Goal: Task Accomplishment & Management: Manage account settings

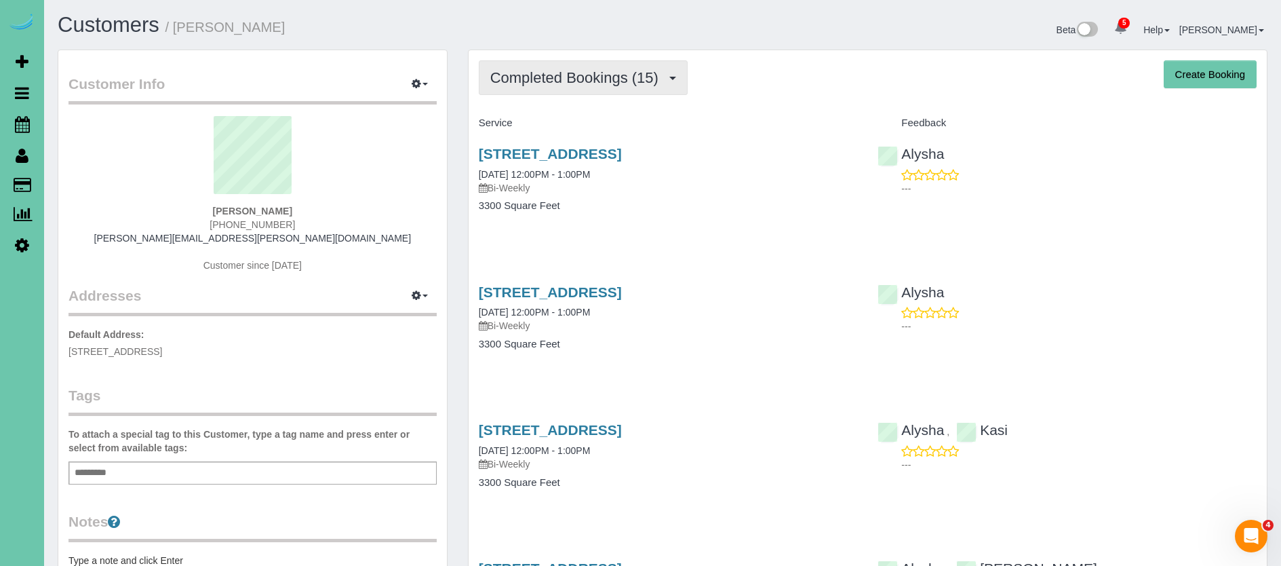
click at [520, 73] on span "Completed Bookings (15)" at bounding box center [577, 77] width 175 height 17
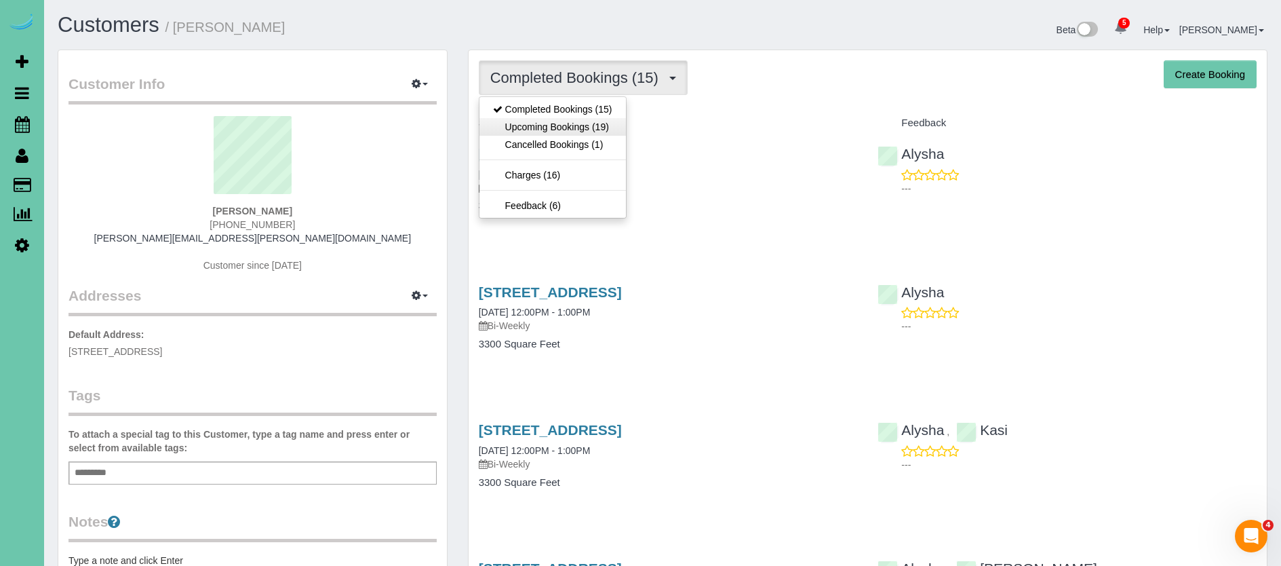
click at [507, 127] on link "Upcoming Bookings (19)" at bounding box center [553, 127] width 147 height 18
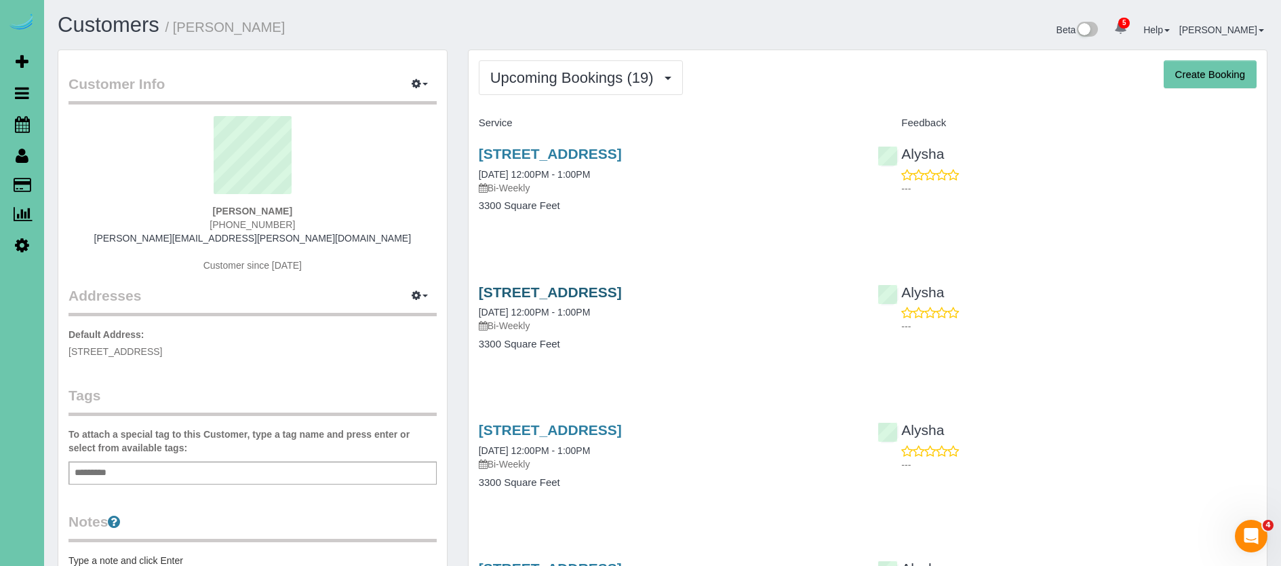
click at [622, 293] on link "[STREET_ADDRESS]" at bounding box center [550, 292] width 143 height 16
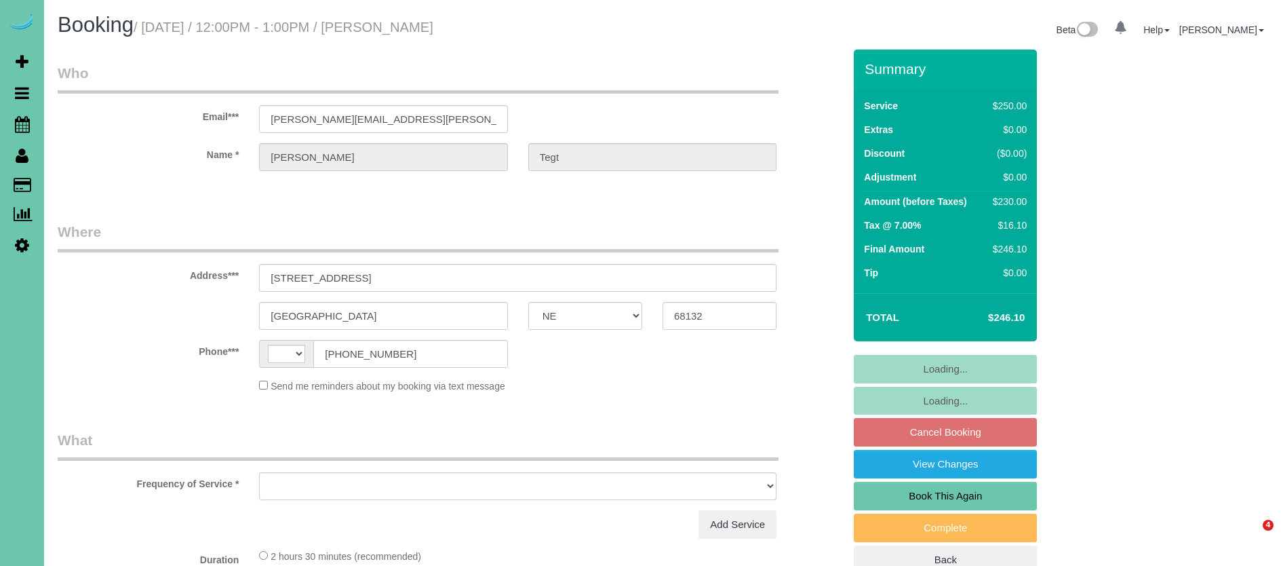
select select "NE"
select select "object:415"
select select "string:[GEOGRAPHIC_DATA]"
select select "object:766"
select select "string:fspay-771559b5-36ef-478d-bd1e-a5ba730980d8"
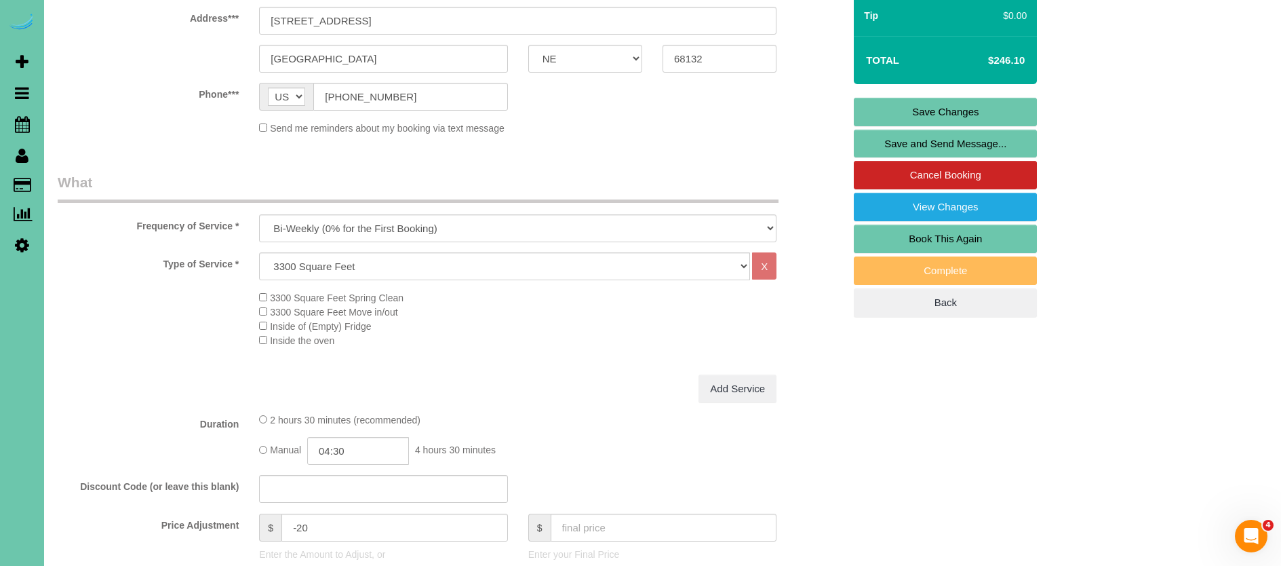
scroll to position [336, 0]
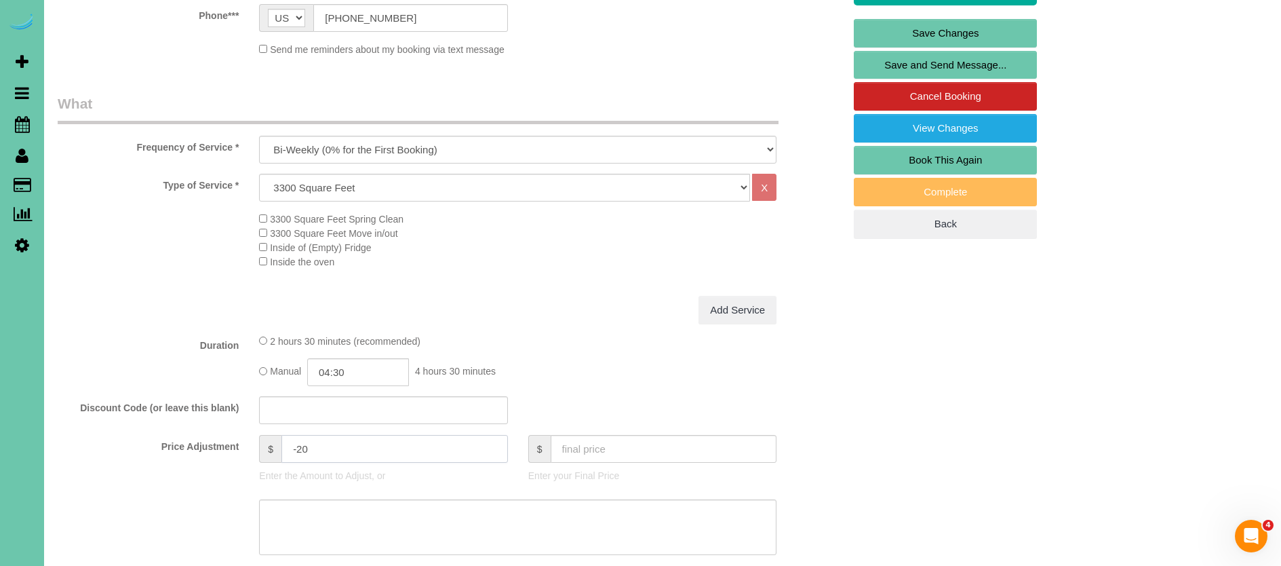
drag, startPoint x: 319, startPoint y: 446, endPoint x: 271, endPoint y: 442, distance: 48.3
click at [271, 442] on div "$ -20" at bounding box center [383, 449] width 248 height 28
type input "15"
click at [370, 368] on input "04:30" at bounding box center [358, 372] width 102 height 28
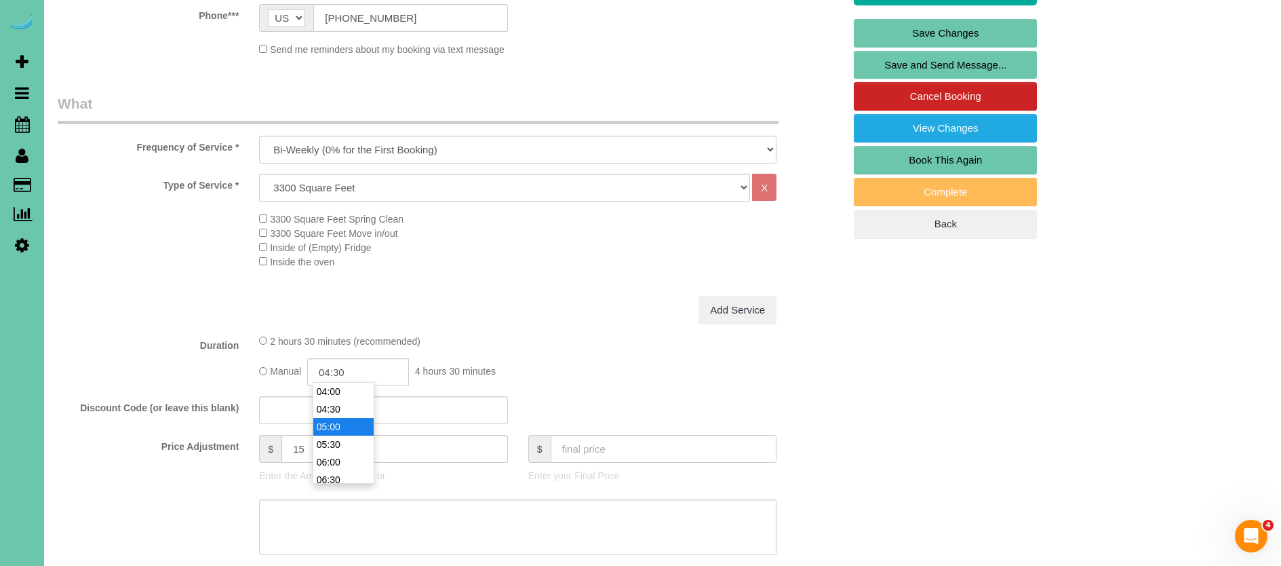
type input "05:00"
drag, startPoint x: 358, startPoint y: 421, endPoint x: 321, endPoint y: 408, distance: 39.5
click at [358, 421] on li "05:00" at bounding box center [343, 427] width 60 height 18
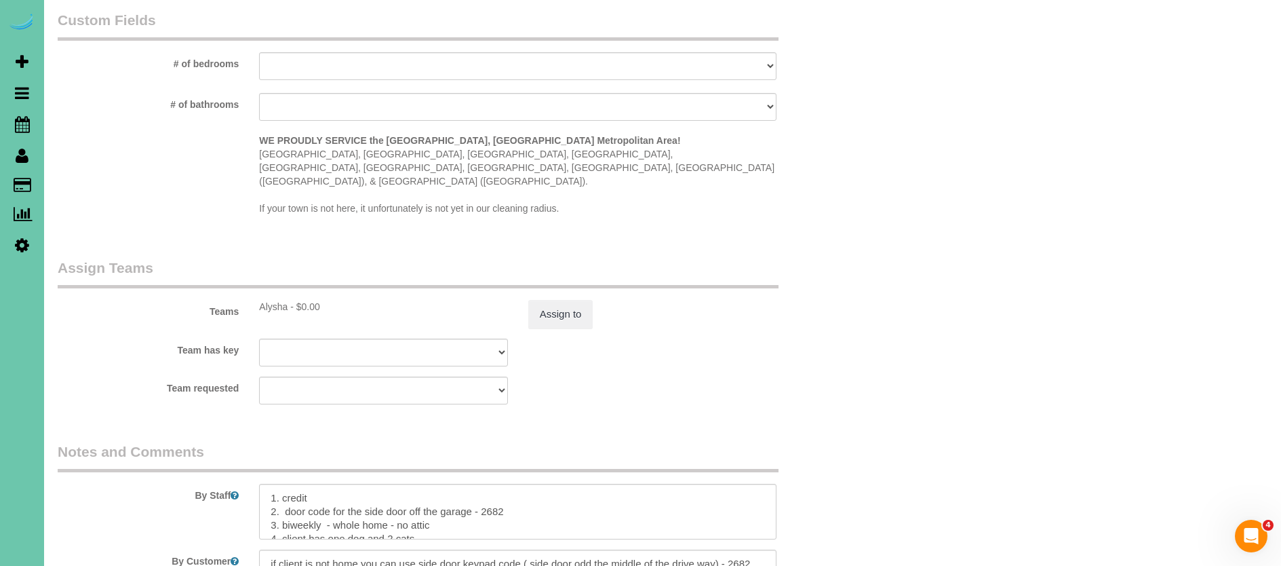
scroll to position [1264, 0]
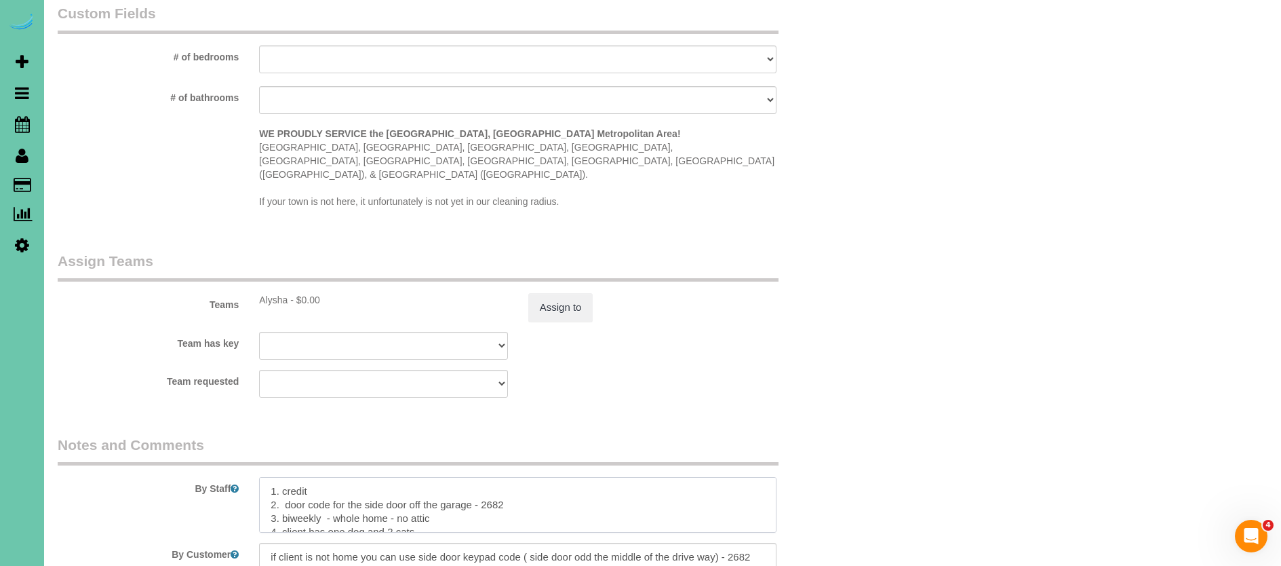
click at [274, 477] on textarea at bounding box center [518, 505] width 518 height 56
drag, startPoint x: 219, startPoint y: 440, endPoint x: 115, endPoint y: 434, distance: 104.0
click at [115, 435] on div "By Staff" at bounding box center [450, 484] width 807 height 98
drag, startPoint x: 364, startPoint y: 486, endPoint x: 386, endPoint y: 486, distance: 21.7
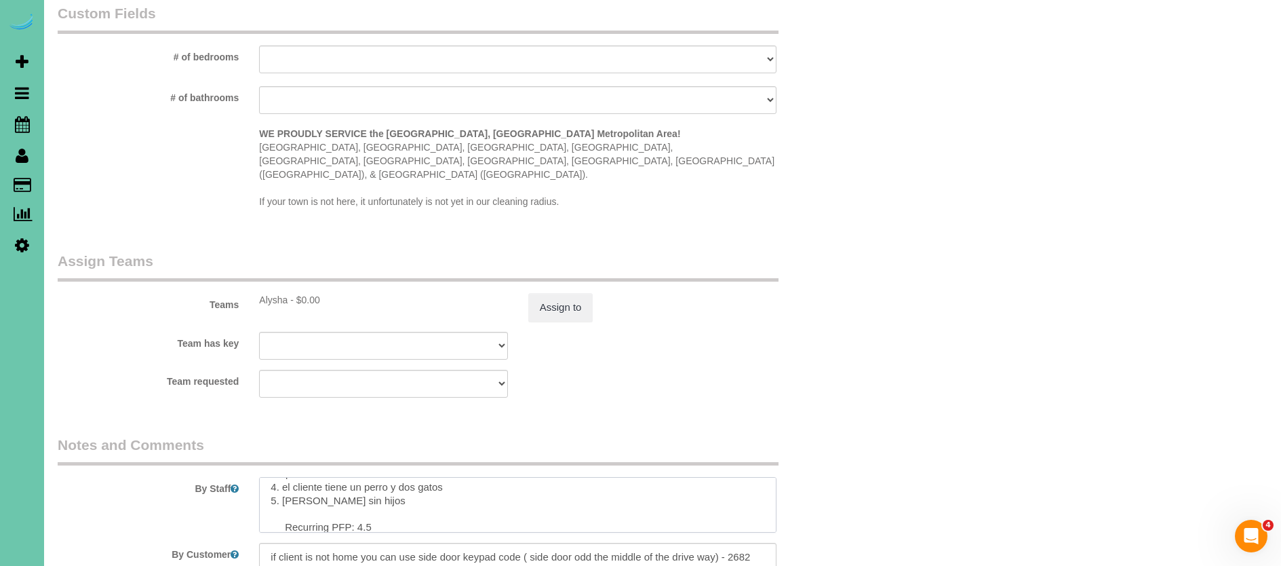
click at [364, 486] on textarea at bounding box center [518, 505] width 518 height 56
type textarea "**skipped last cleaning - added extra time** 1. credit 2. door code for the sid…"
click at [538, 293] on button "Assign to" at bounding box center [560, 307] width 65 height 28
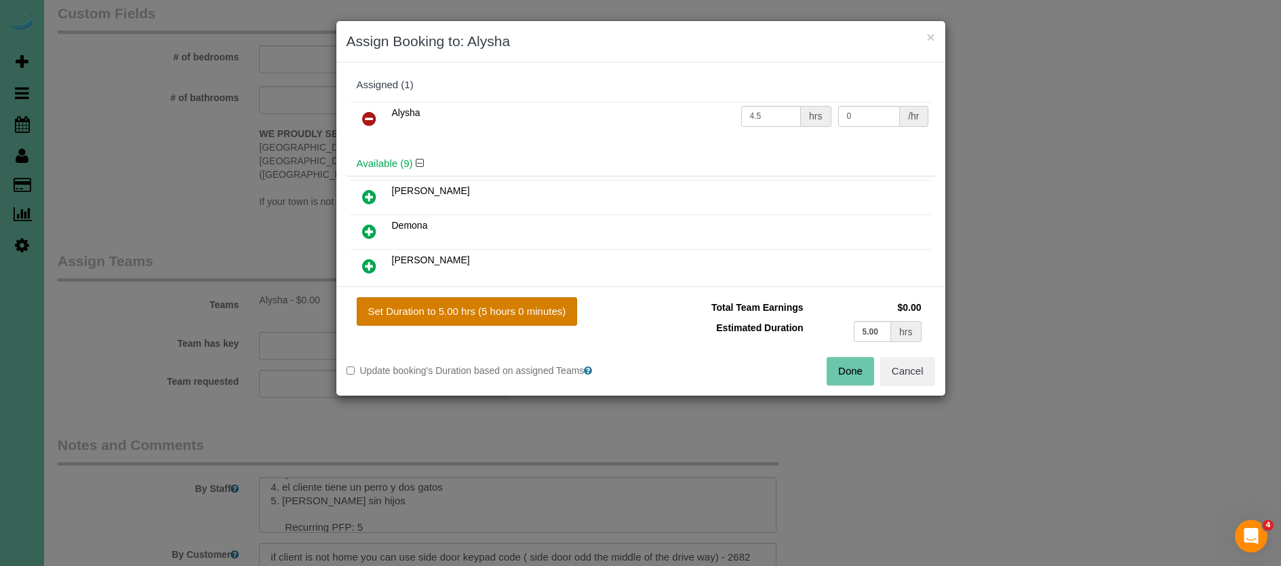
drag, startPoint x: 505, startPoint y: 290, endPoint x: 506, endPoint y: 297, distance: 6.9
click at [505, 292] on div "Set Duration to 5.00 hrs (5 hours 0 minutes) Total Team Earnings $0.00 Estimate…" at bounding box center [640, 340] width 609 height 109
drag, startPoint x: 504, startPoint y: 310, endPoint x: 625, endPoint y: 324, distance: 121.6
click at [505, 310] on button "Set Duration to 5.00 hrs (5 hours 0 minutes)" at bounding box center [467, 311] width 221 height 28
type input "5.00"
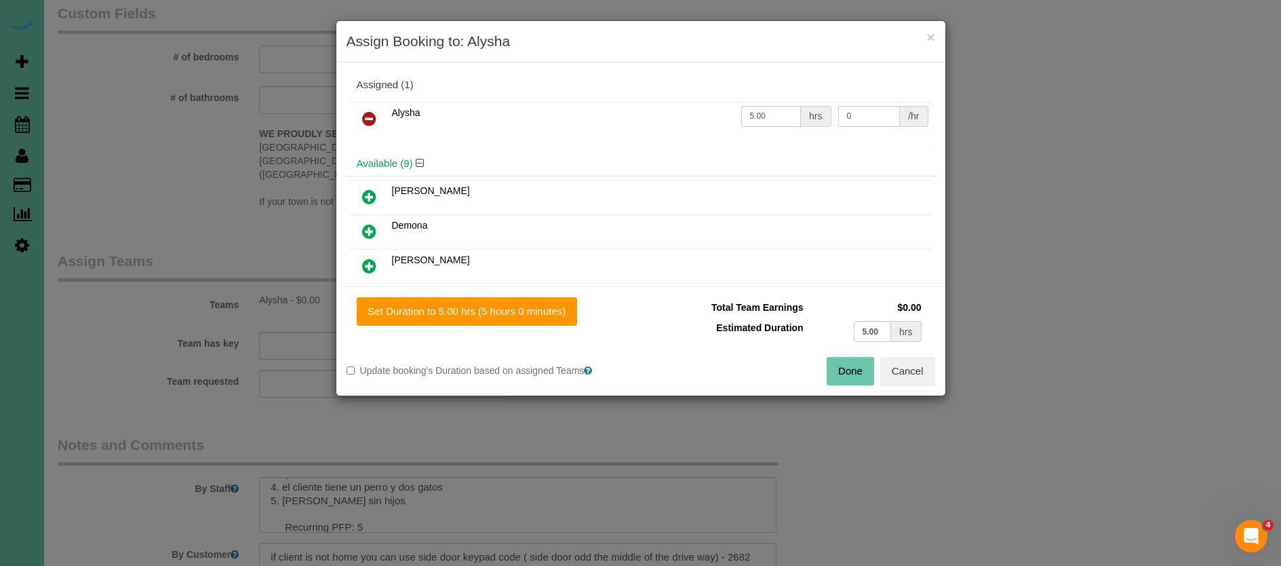
click at [826, 364] on div "Done Cancel" at bounding box center [793, 371] width 305 height 28
click at [834, 366] on button "Done" at bounding box center [850, 371] width 47 height 28
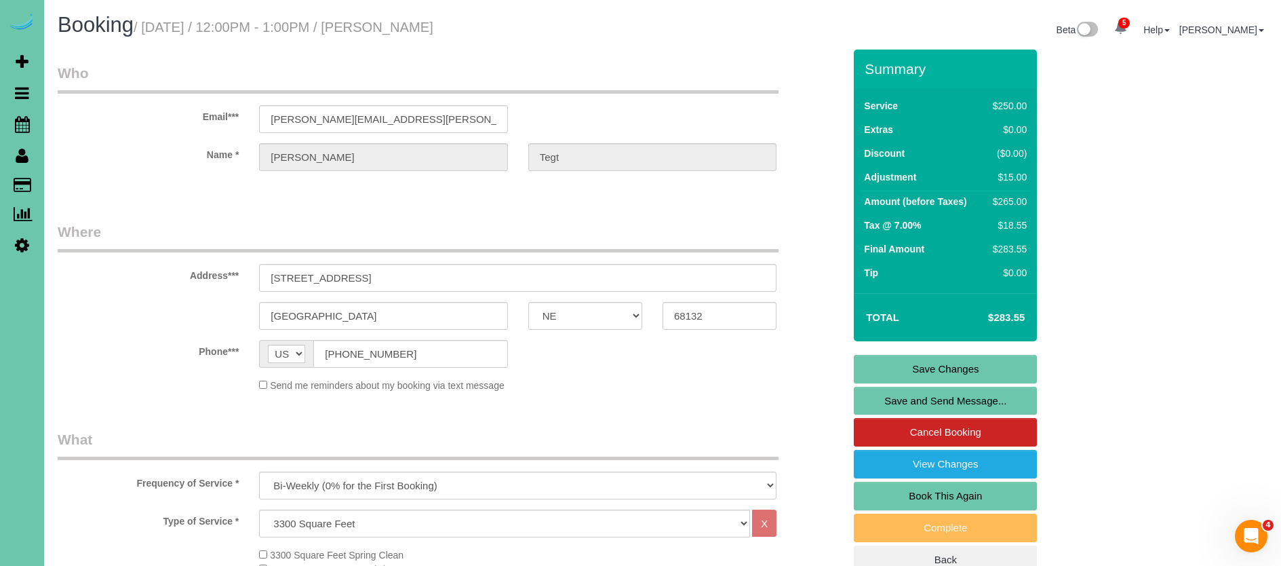
scroll to position [0, 0]
click at [882, 368] on link "Save Changes" at bounding box center [945, 369] width 183 height 28
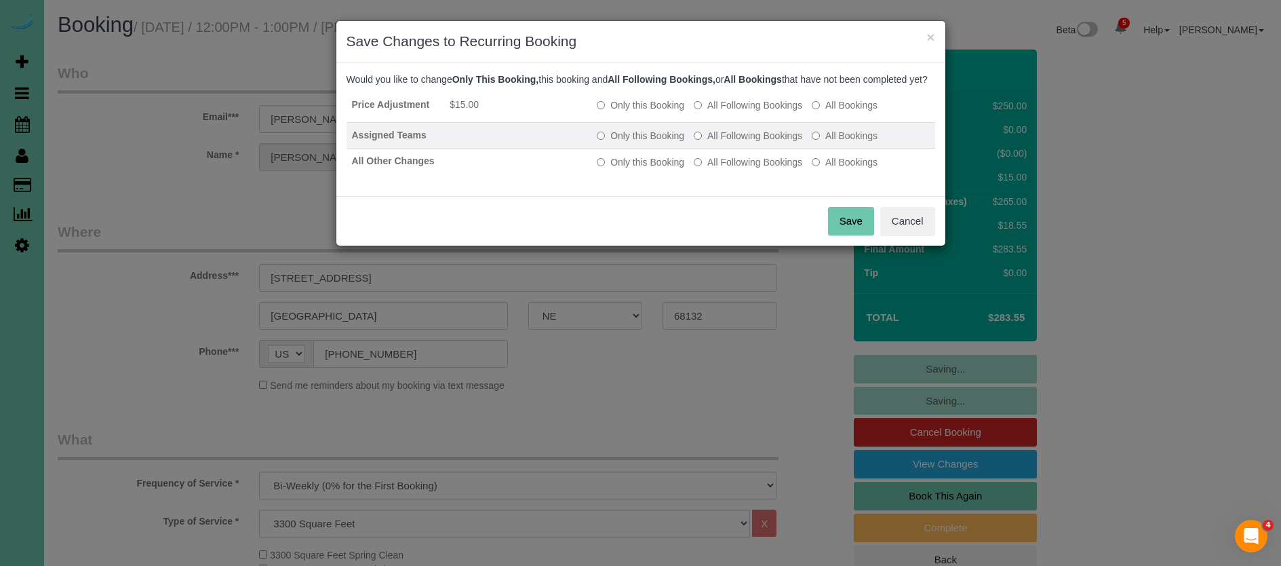
drag, startPoint x: 625, startPoint y: 123, endPoint x: 689, endPoint y: 140, distance: 66.8
click at [626, 112] on label "Only this Booking" at bounding box center [641, 105] width 88 height 14
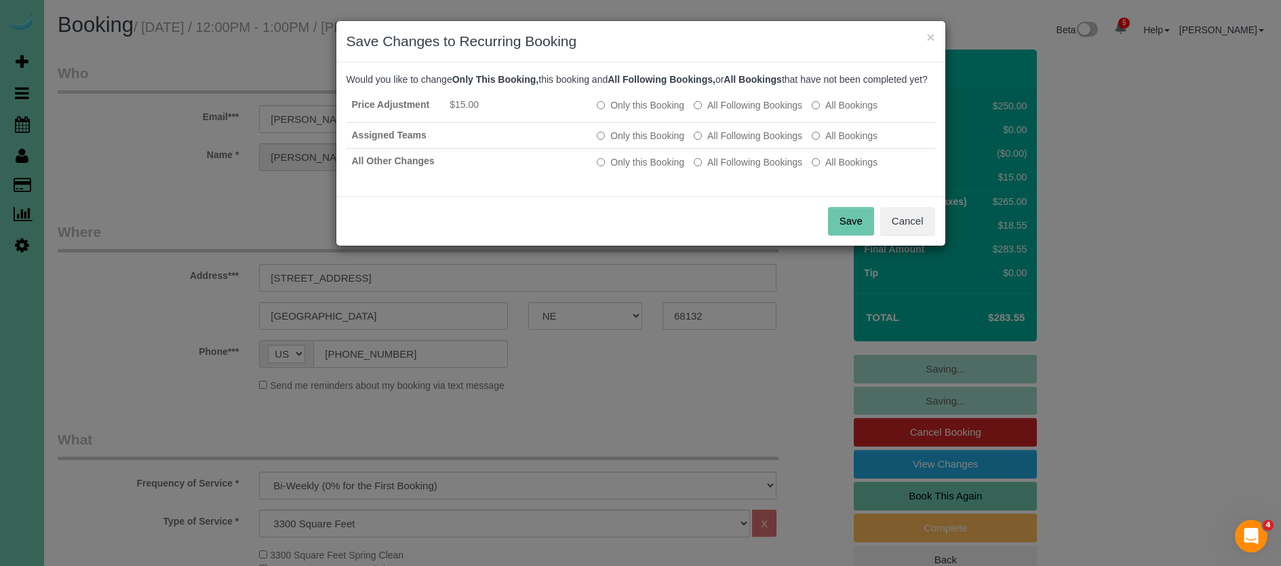
click at [836, 235] on button "Save" at bounding box center [851, 221] width 46 height 28
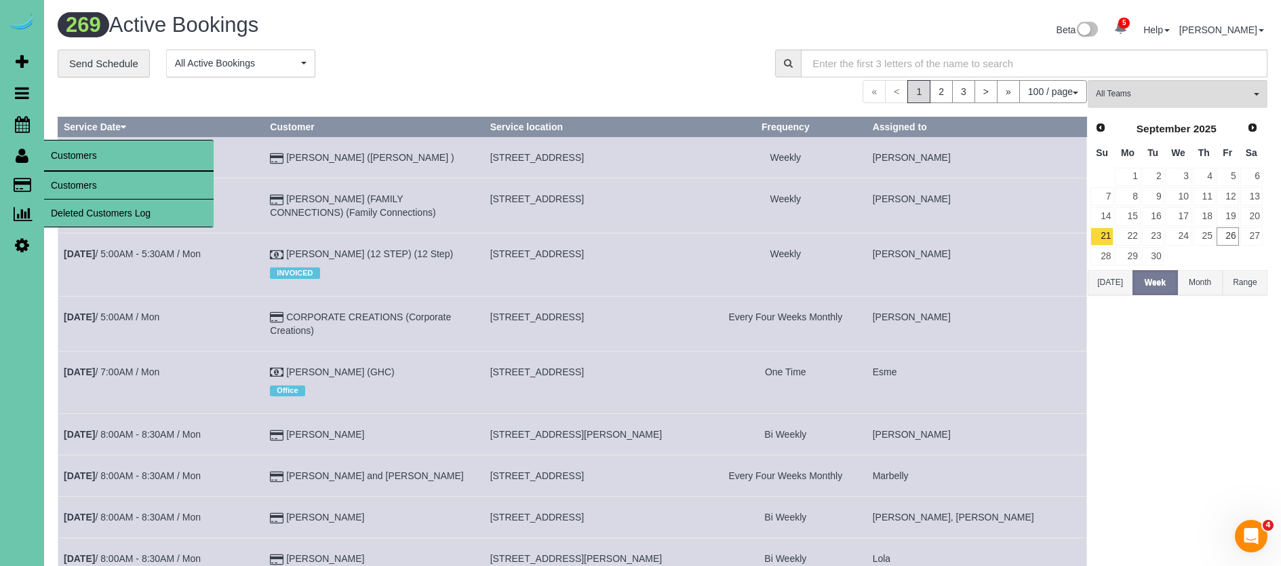
click at [77, 180] on link "Customers" at bounding box center [129, 185] width 170 height 27
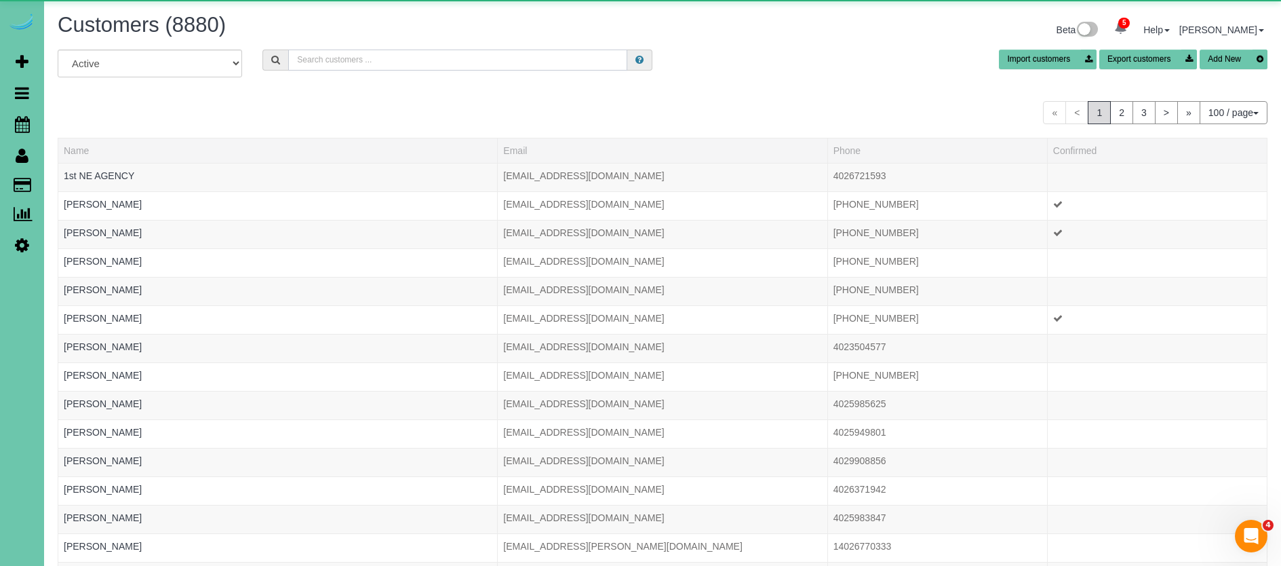
click at [331, 62] on input "text" at bounding box center [457, 60] width 339 height 21
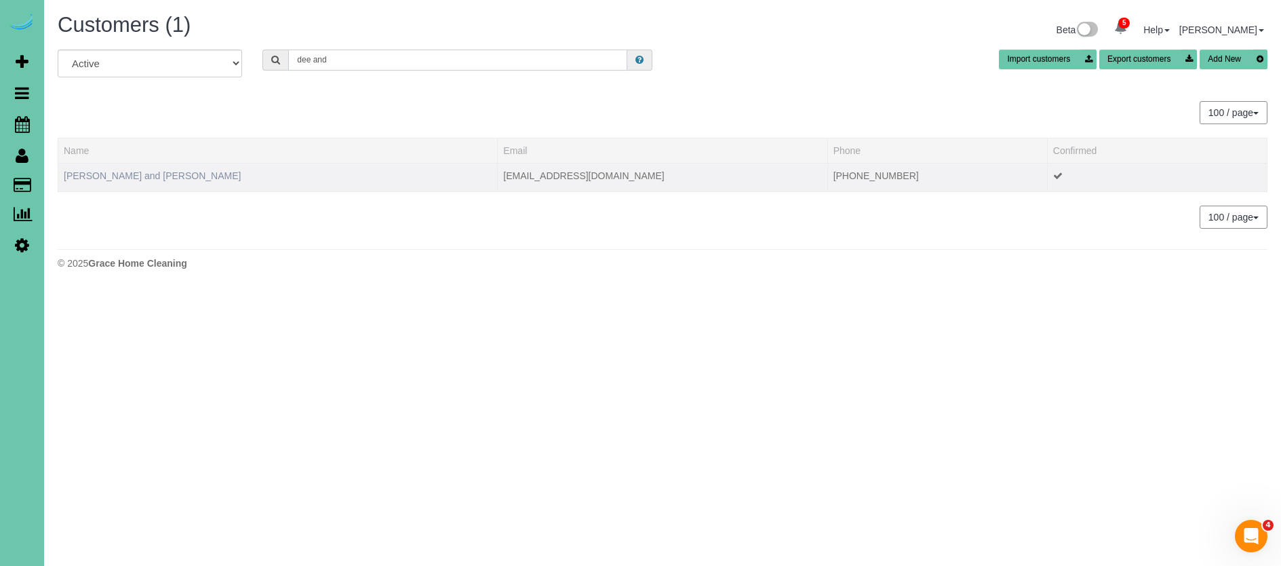
type input "dee and"
drag, startPoint x: 144, startPoint y: 180, endPoint x: 132, endPoint y: 180, distance: 11.6
click at [143, 181] on td "[PERSON_NAME] and [PERSON_NAME]" at bounding box center [278, 177] width 440 height 28
click at [121, 170] on link "[PERSON_NAME] and [PERSON_NAME]" at bounding box center [152, 175] width 177 height 11
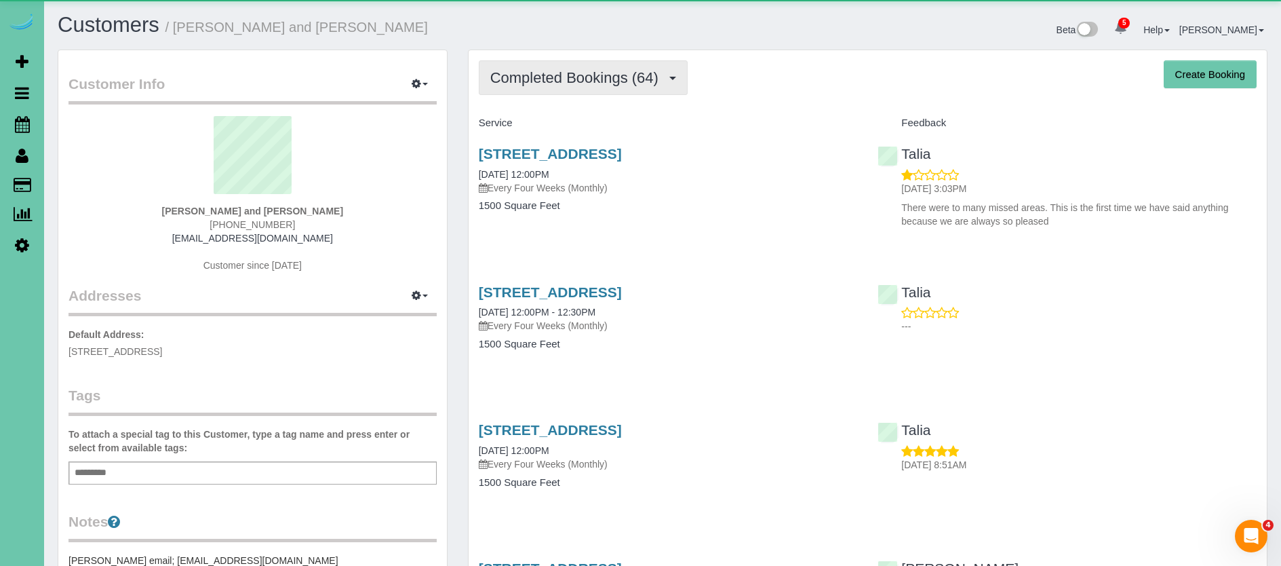
click at [524, 70] on span "Completed Bookings (64)" at bounding box center [577, 77] width 175 height 17
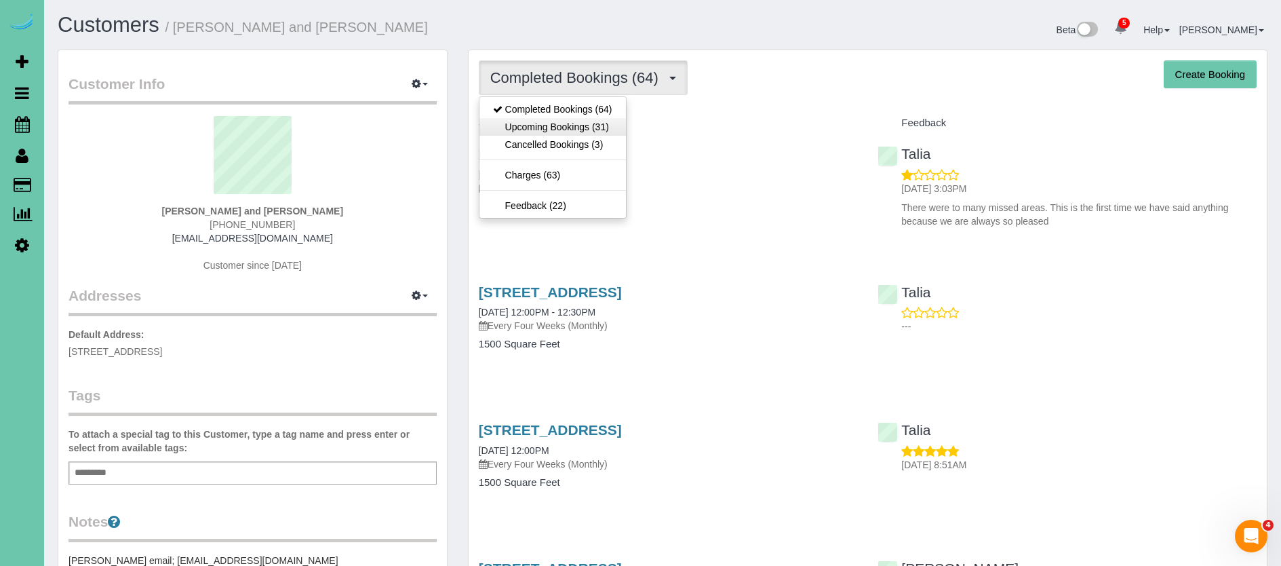
click at [523, 133] on link "Upcoming Bookings (31)" at bounding box center [553, 127] width 147 height 18
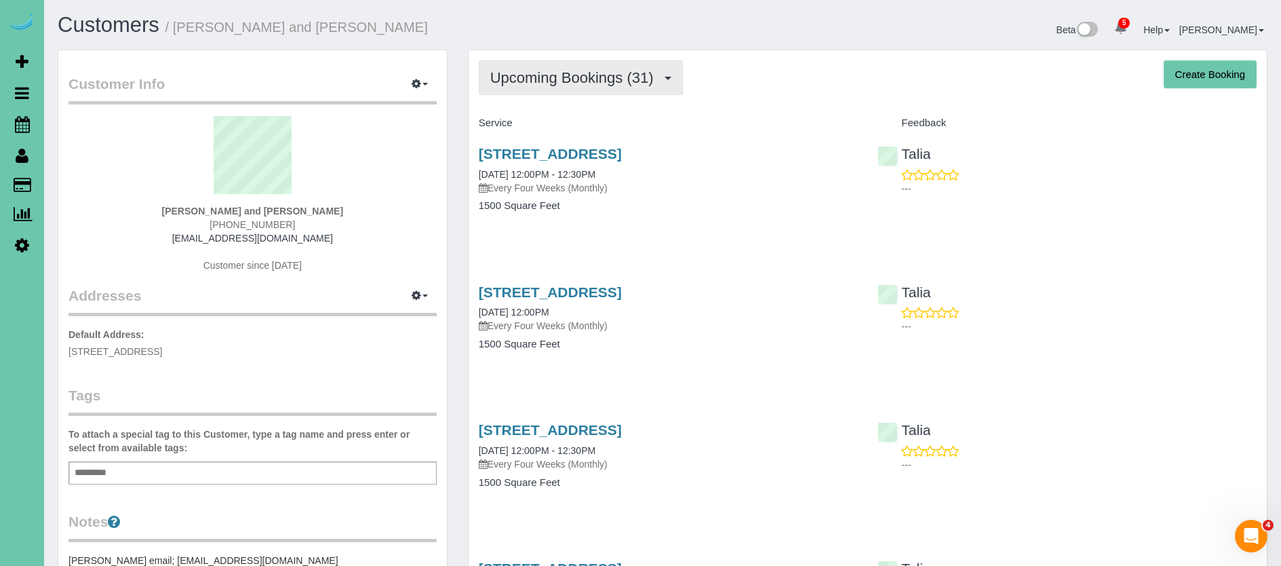
drag, startPoint x: 547, startPoint y: 78, endPoint x: 547, endPoint y: 85, distance: 6.8
click at [547, 79] on span "Upcoming Bookings (31)" at bounding box center [575, 77] width 170 height 17
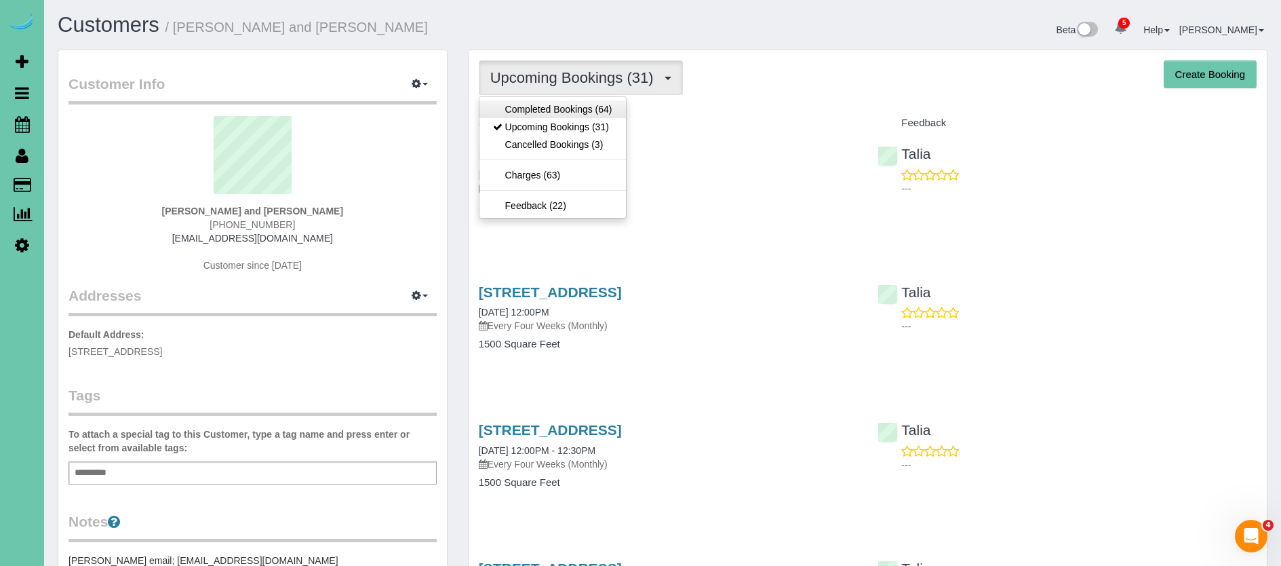
click at [545, 109] on link "Completed Bookings (64)" at bounding box center [553, 109] width 147 height 18
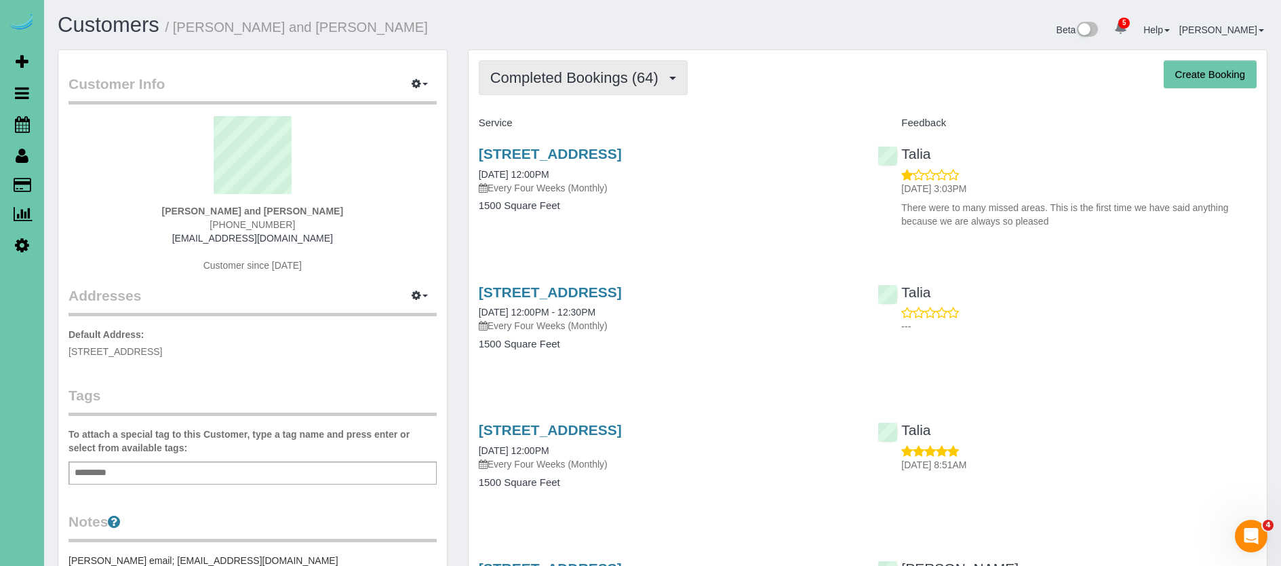
click at [552, 82] on span "Completed Bookings (64)" at bounding box center [577, 77] width 175 height 17
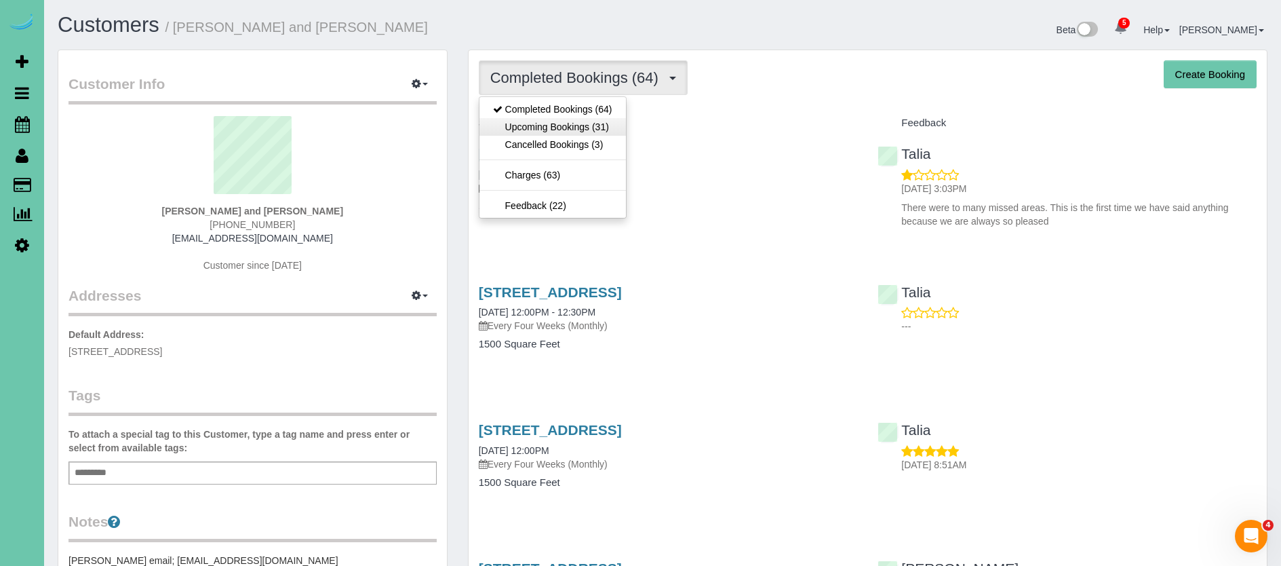
click at [551, 126] on link "Upcoming Bookings (31)" at bounding box center [553, 127] width 147 height 18
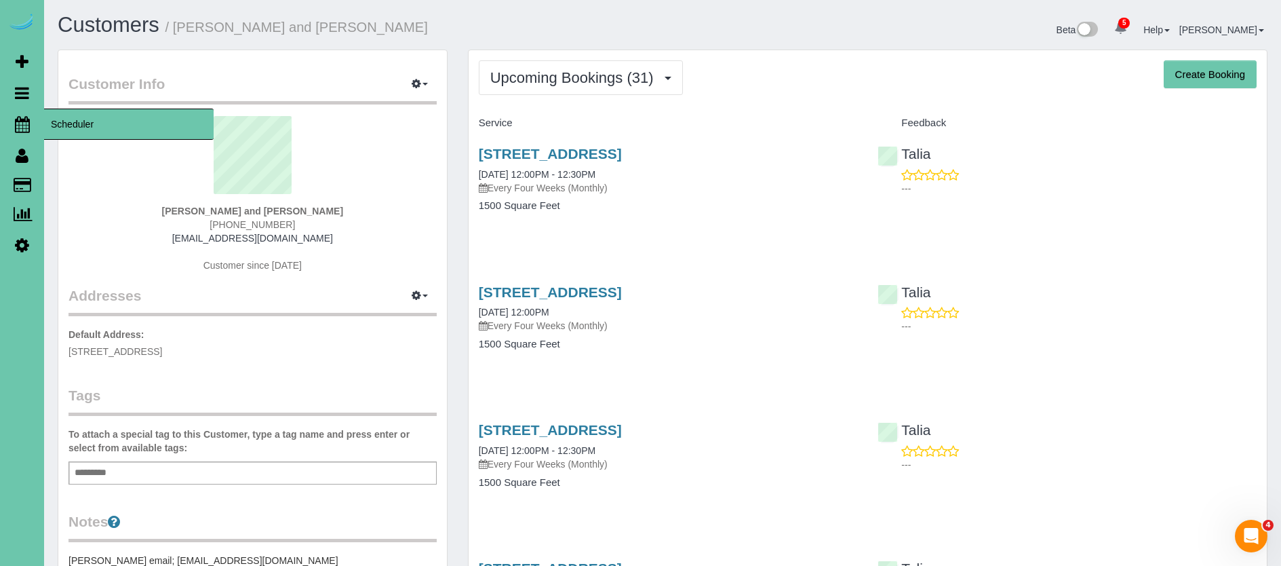
drag, startPoint x: 24, startPoint y: 128, endPoint x: 46, endPoint y: 128, distance: 21.7
click at [24, 128] on icon at bounding box center [22, 124] width 15 height 16
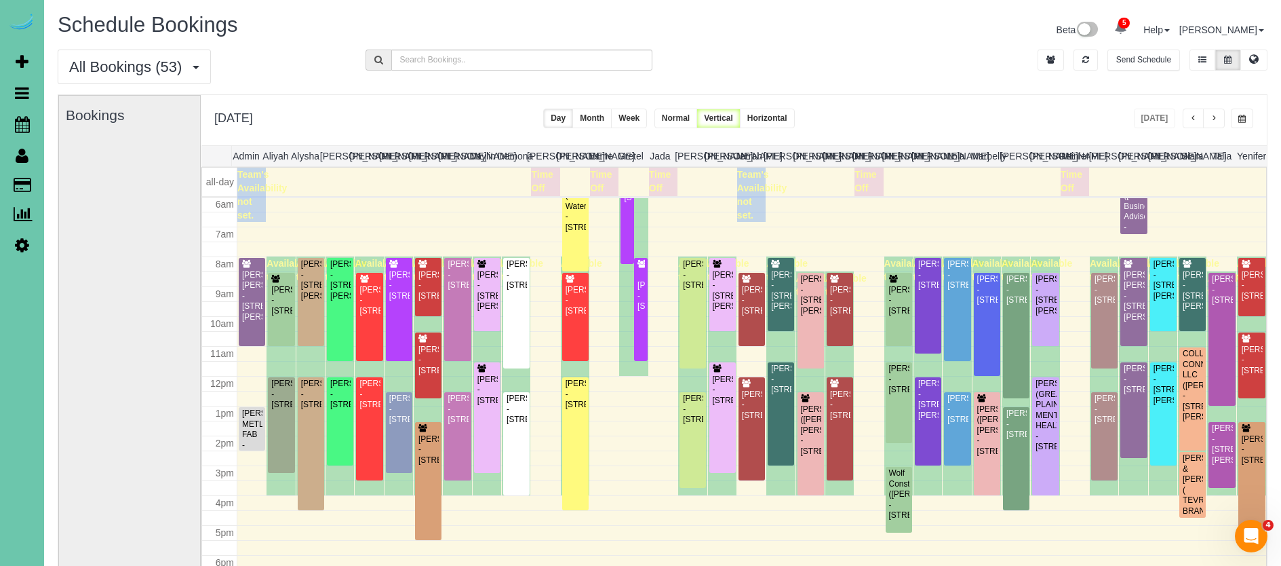
scroll to position [180, 0]
click at [1232, 115] on button "button" at bounding box center [1242, 119] width 22 height 20
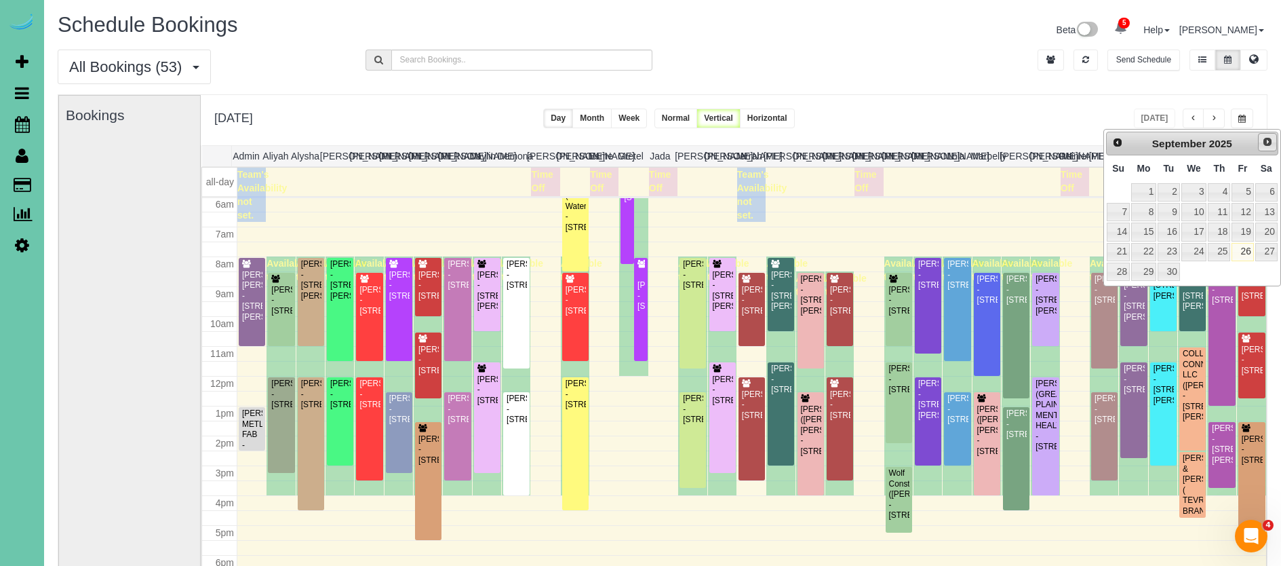
click at [1264, 142] on span "Next" at bounding box center [1267, 141] width 11 height 11
click at [1195, 210] on link "8" at bounding box center [1195, 212] width 26 height 18
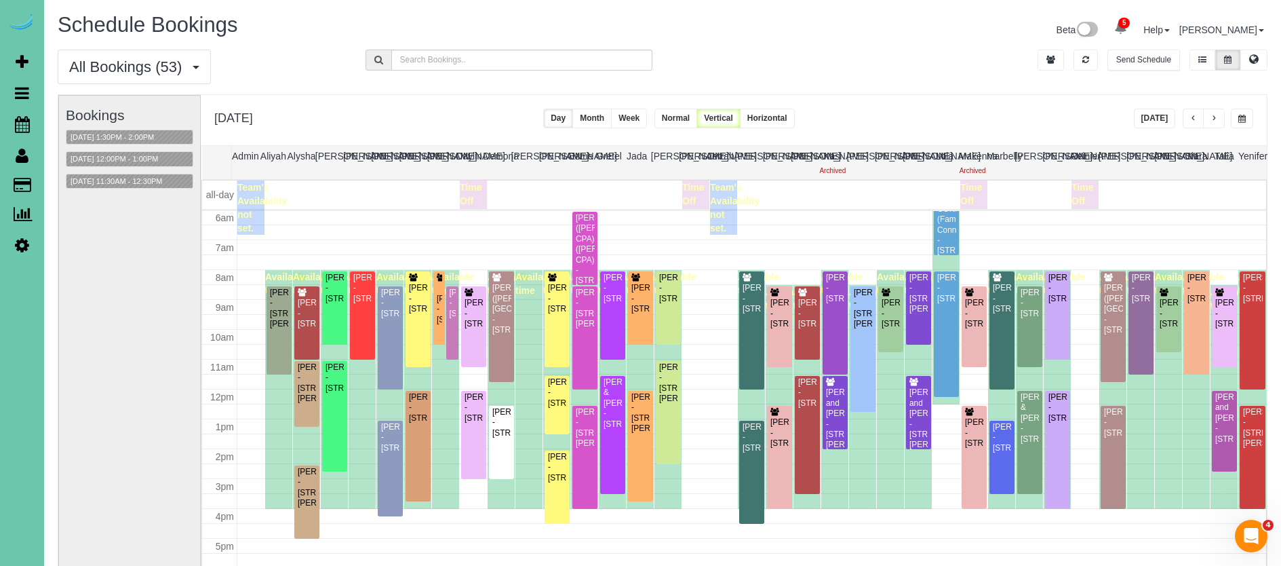
click at [1242, 118] on span "button" at bounding box center [1242, 119] width 7 height 8
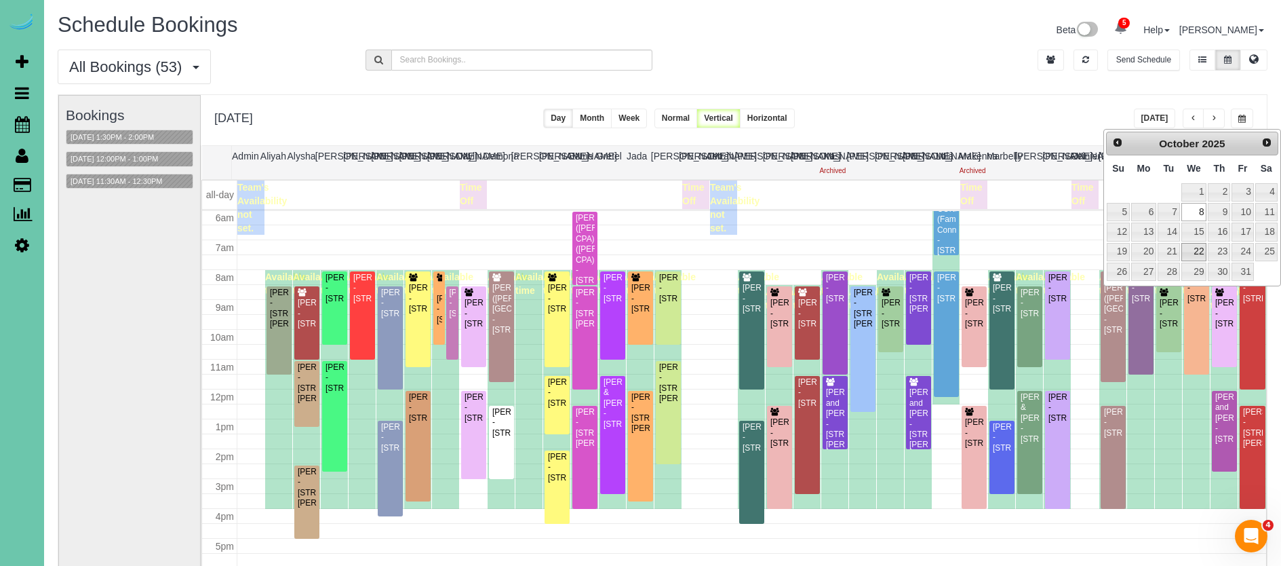
click at [1194, 247] on link "22" at bounding box center [1195, 252] width 26 height 18
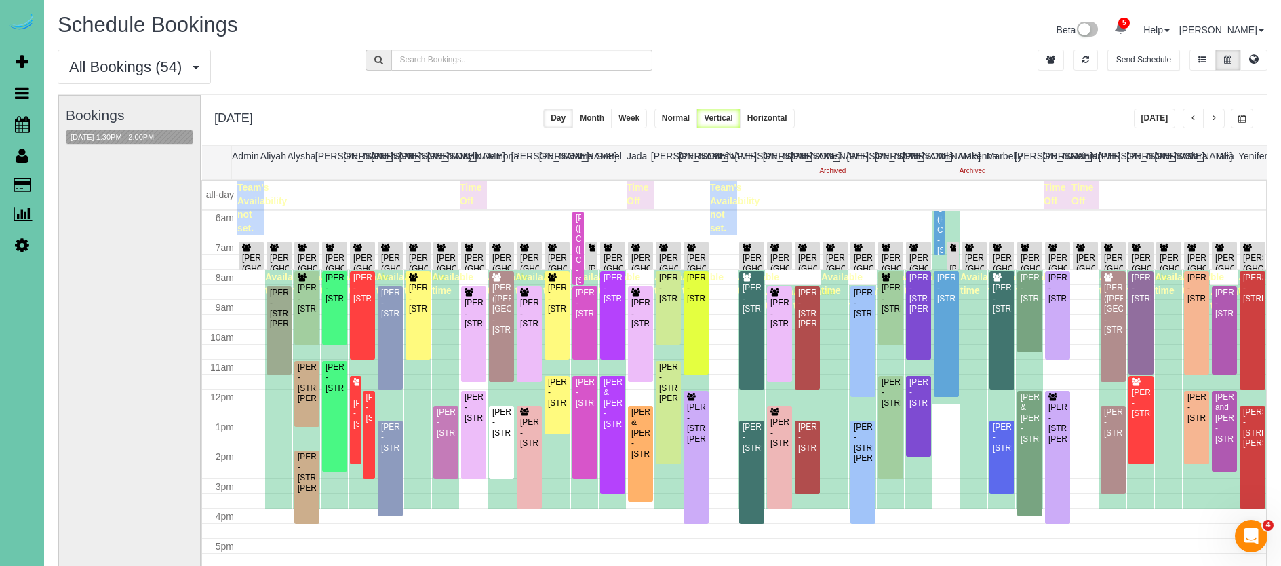
click at [1245, 118] on span "button" at bounding box center [1242, 119] width 7 height 8
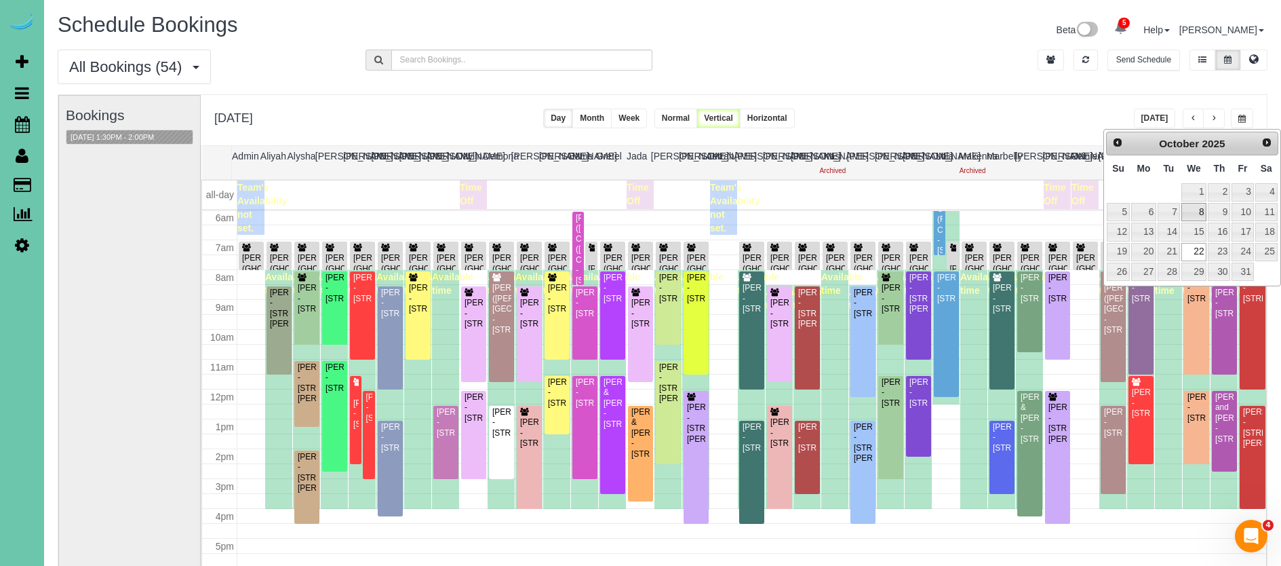
click at [1197, 208] on link "8" at bounding box center [1195, 212] width 26 height 18
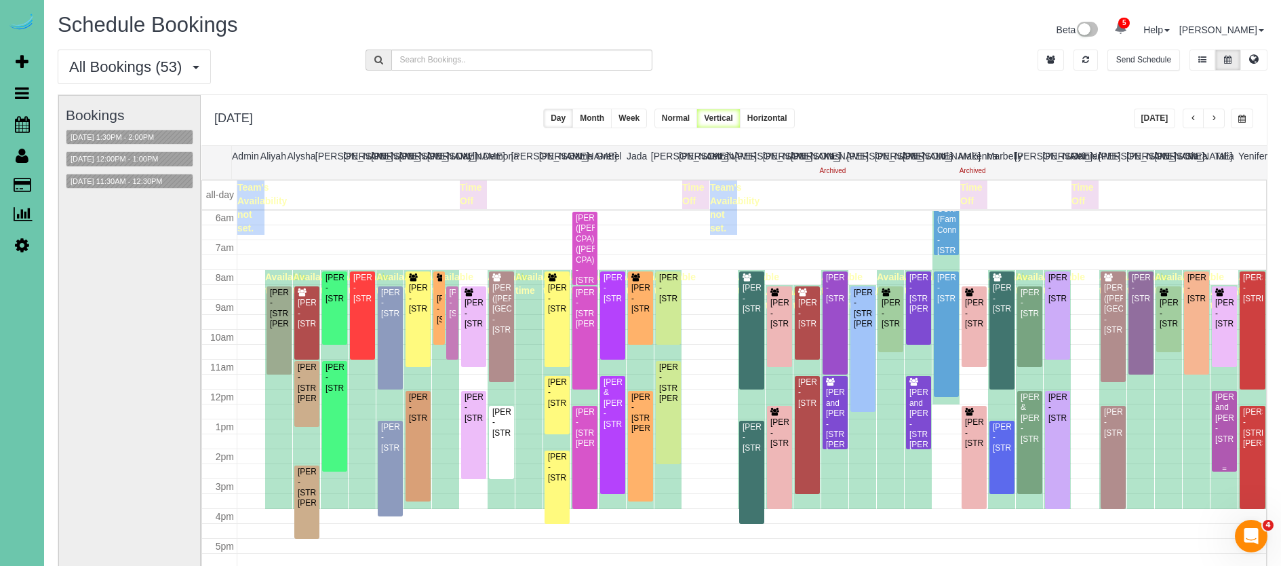
click at [1222, 430] on div "[PERSON_NAME] and [PERSON_NAME] - [STREET_ADDRESS]" at bounding box center [1225, 418] width 20 height 52
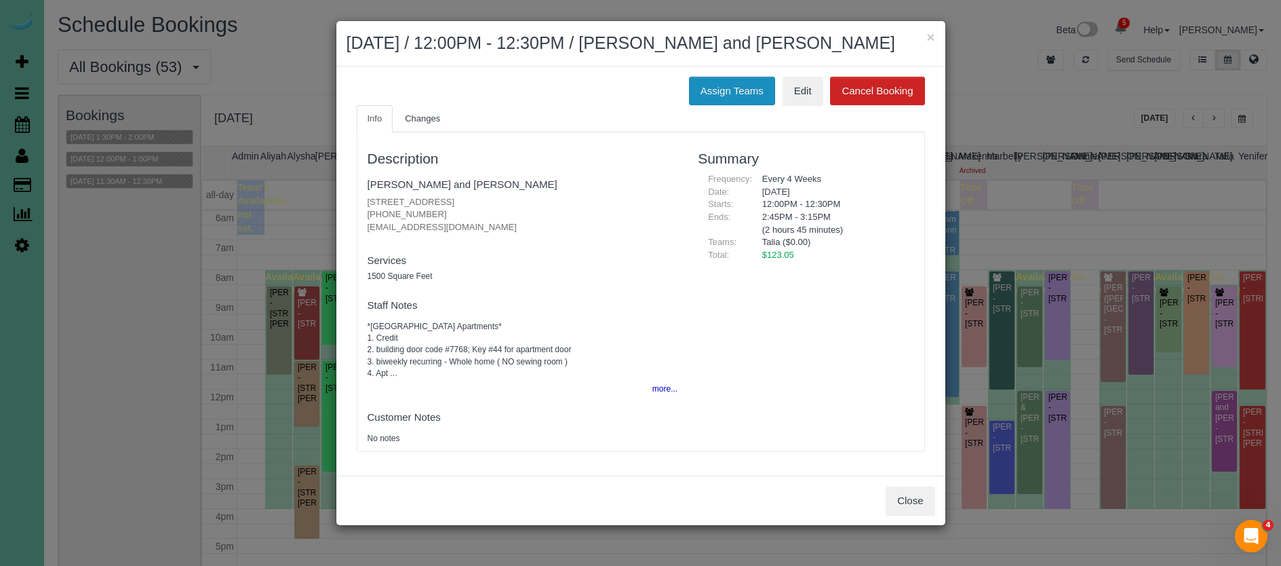
click at [699, 88] on button "Assign Teams" at bounding box center [732, 91] width 86 height 28
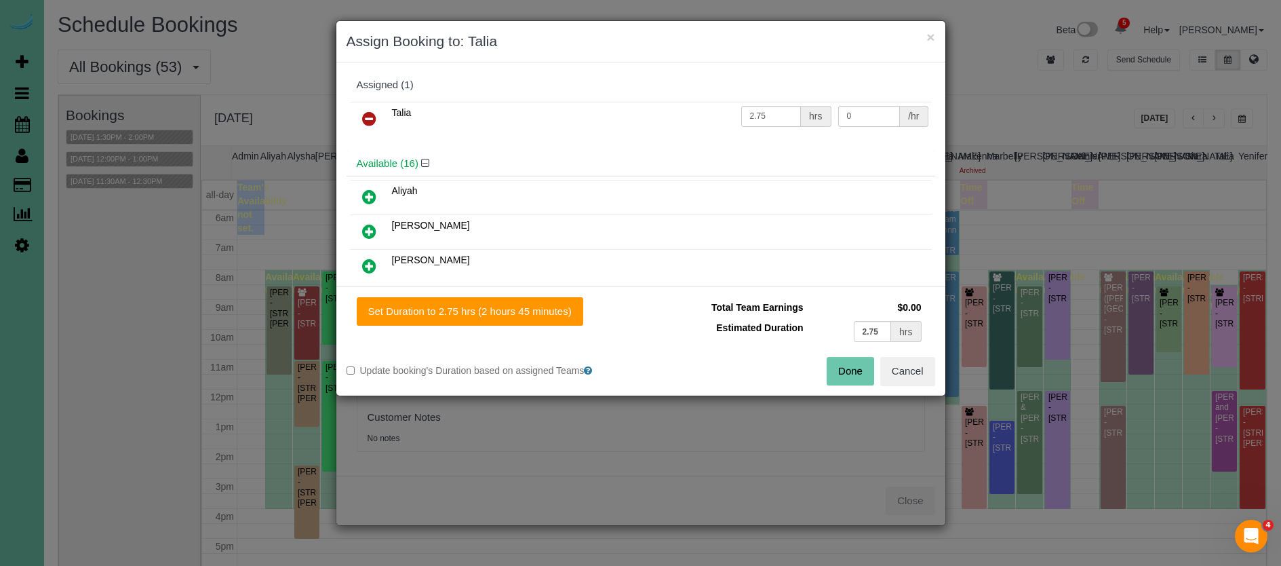
click at [373, 121] on icon at bounding box center [369, 119] width 14 height 16
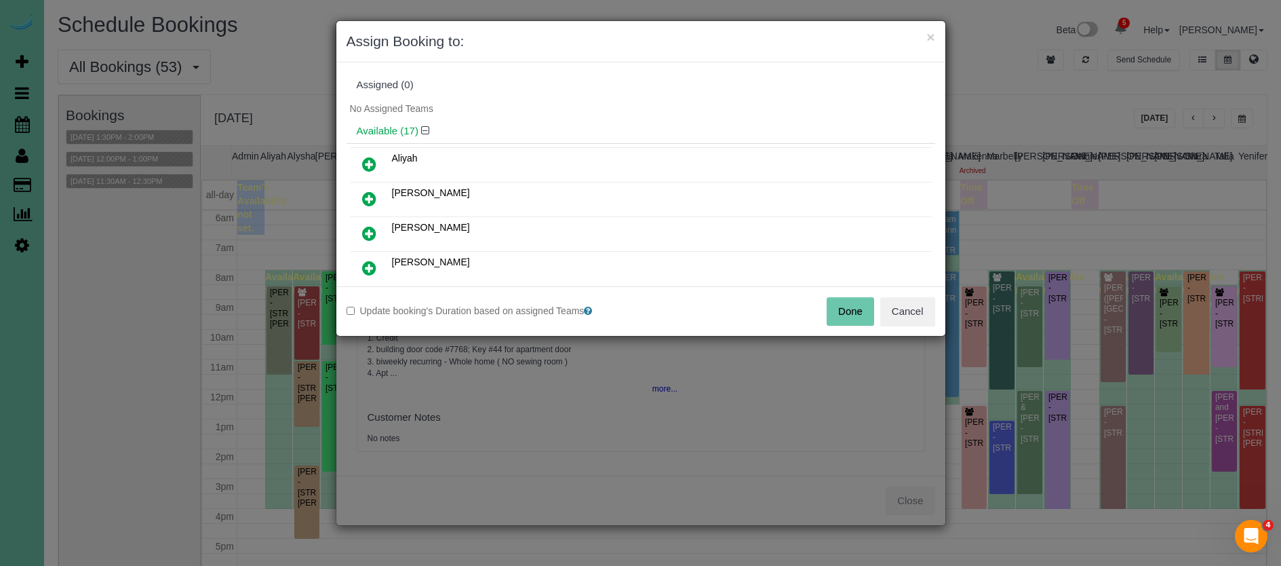
click at [849, 318] on button "Done" at bounding box center [850, 311] width 47 height 28
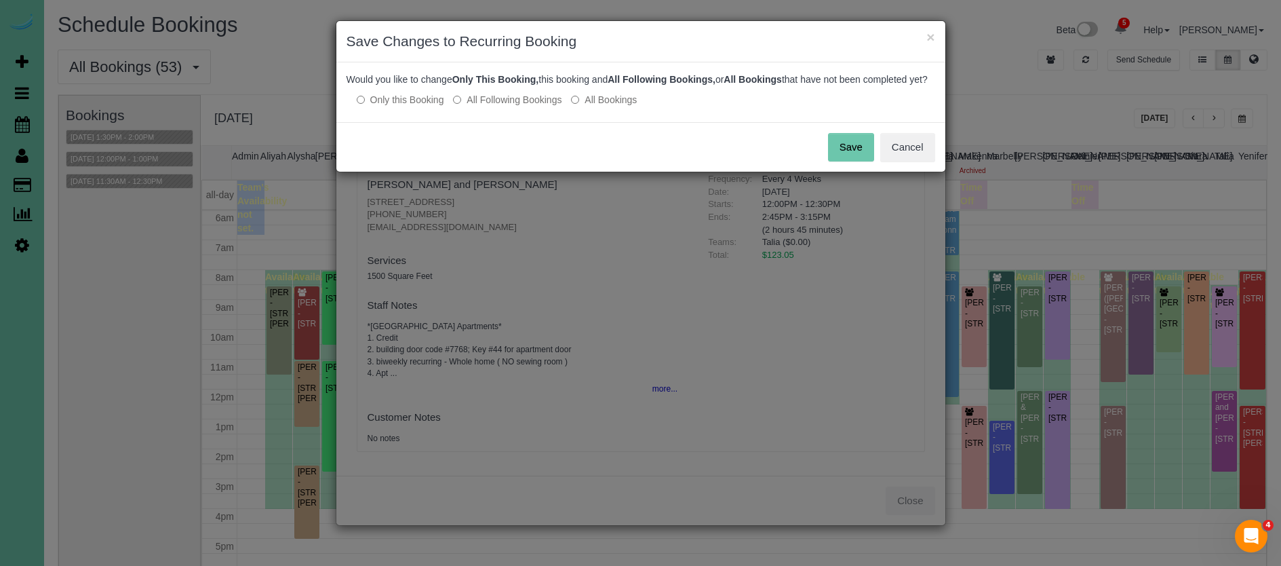
click at [524, 106] on label "All Following Bookings" at bounding box center [507, 100] width 109 height 14
click at [846, 161] on button "Save" at bounding box center [851, 147] width 46 height 28
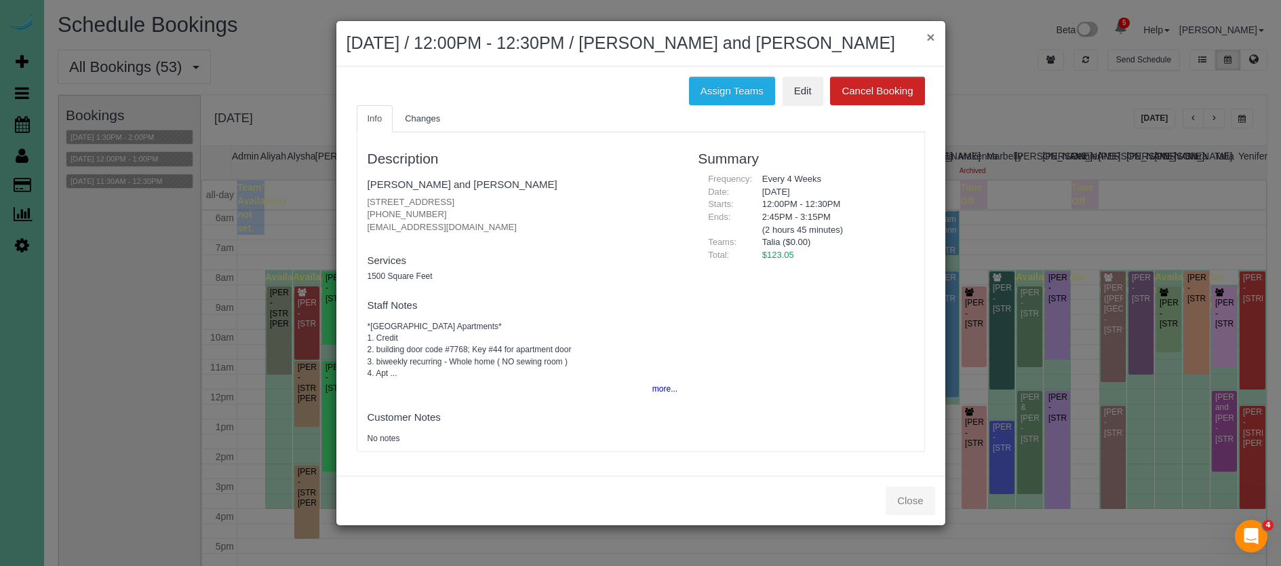
click at [928, 37] on button "×" at bounding box center [931, 37] width 8 height 14
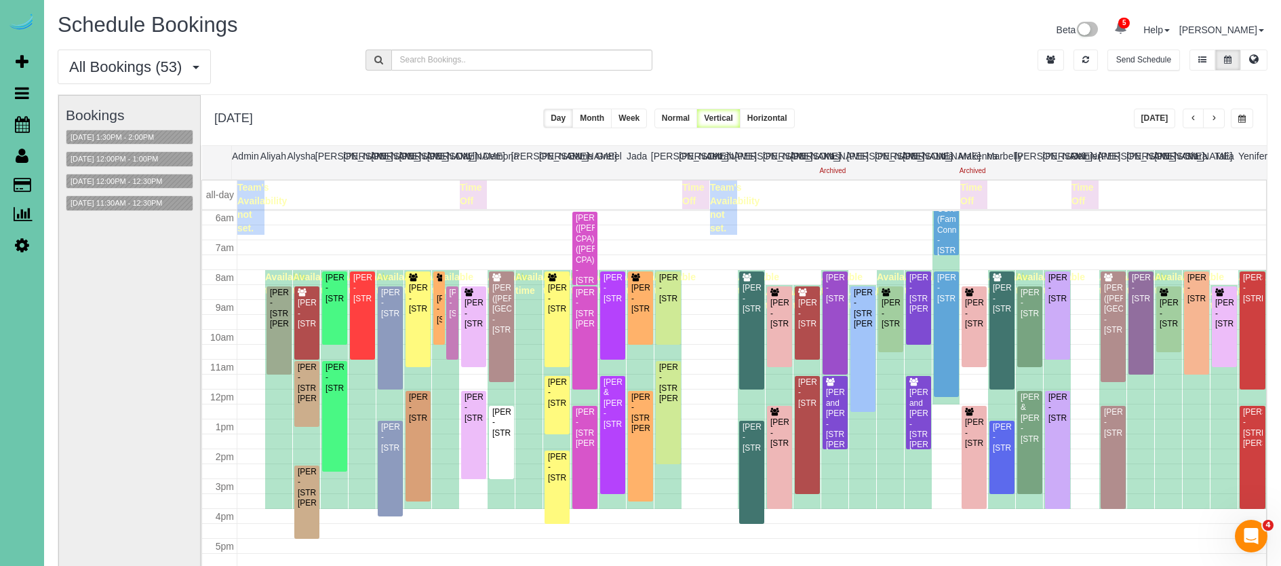
click at [1247, 118] on button "button" at bounding box center [1242, 119] width 22 height 20
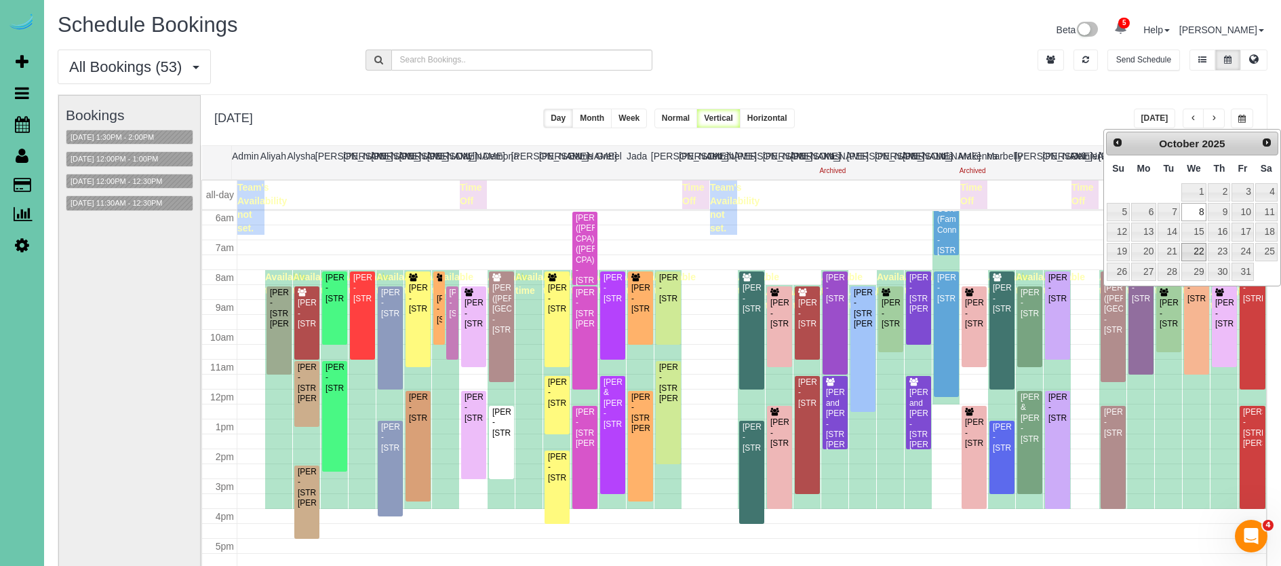
click at [1194, 254] on link "22" at bounding box center [1195, 252] width 26 height 18
type input "**********"
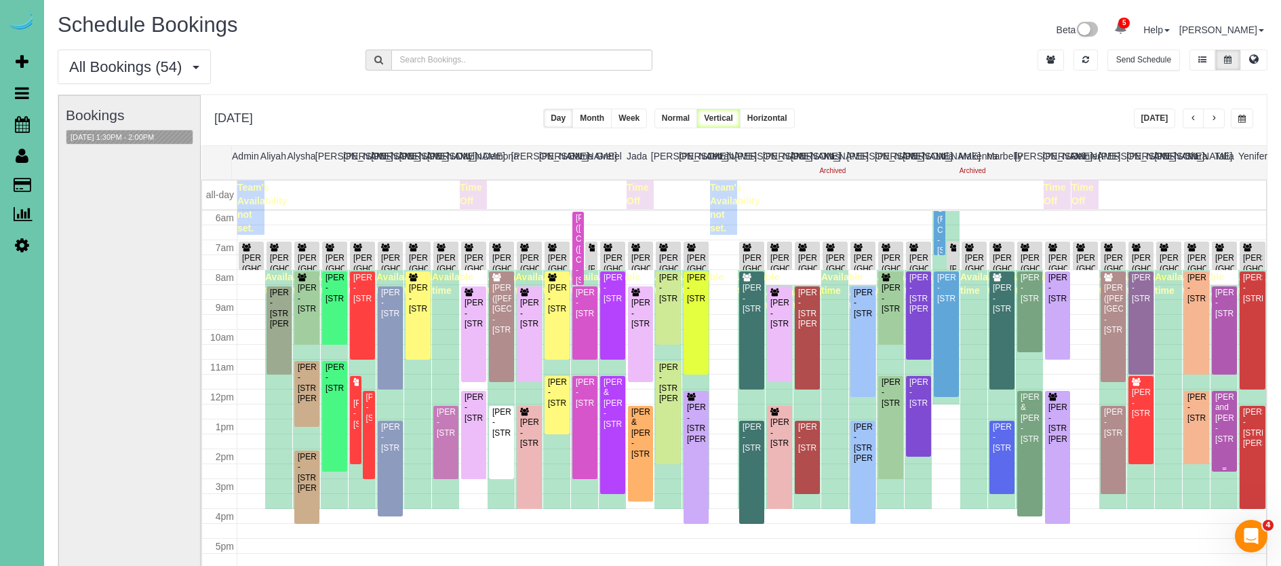
click at [1226, 406] on div "[PERSON_NAME] and [PERSON_NAME] - [STREET_ADDRESS]" at bounding box center [1225, 418] width 20 height 52
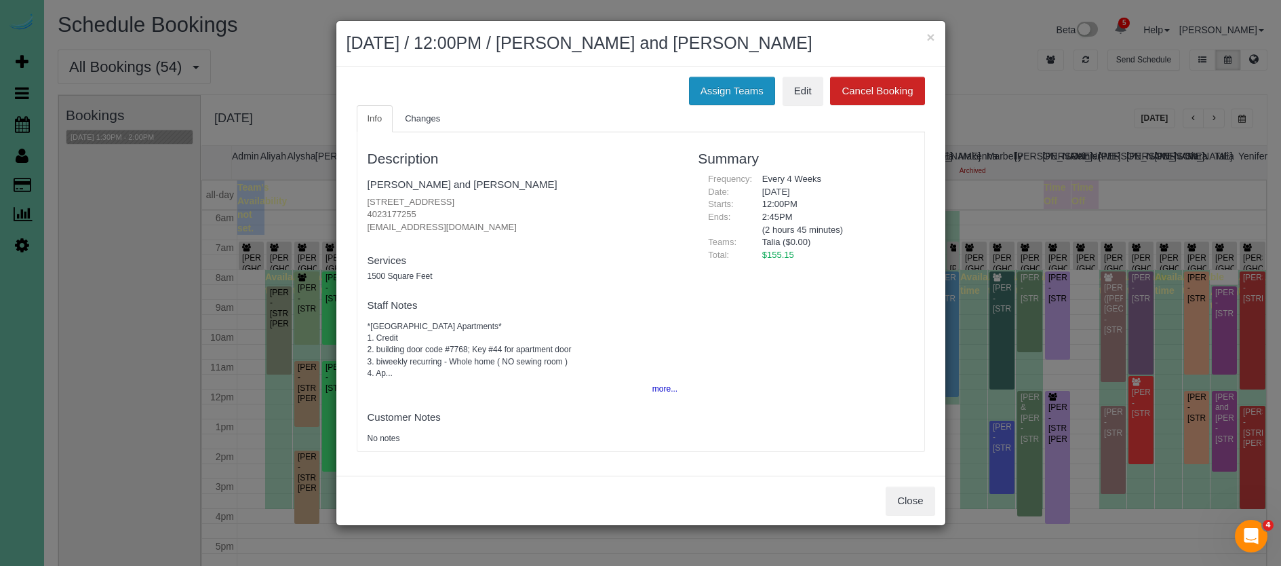
click at [734, 90] on button "Assign Teams" at bounding box center [732, 91] width 86 height 28
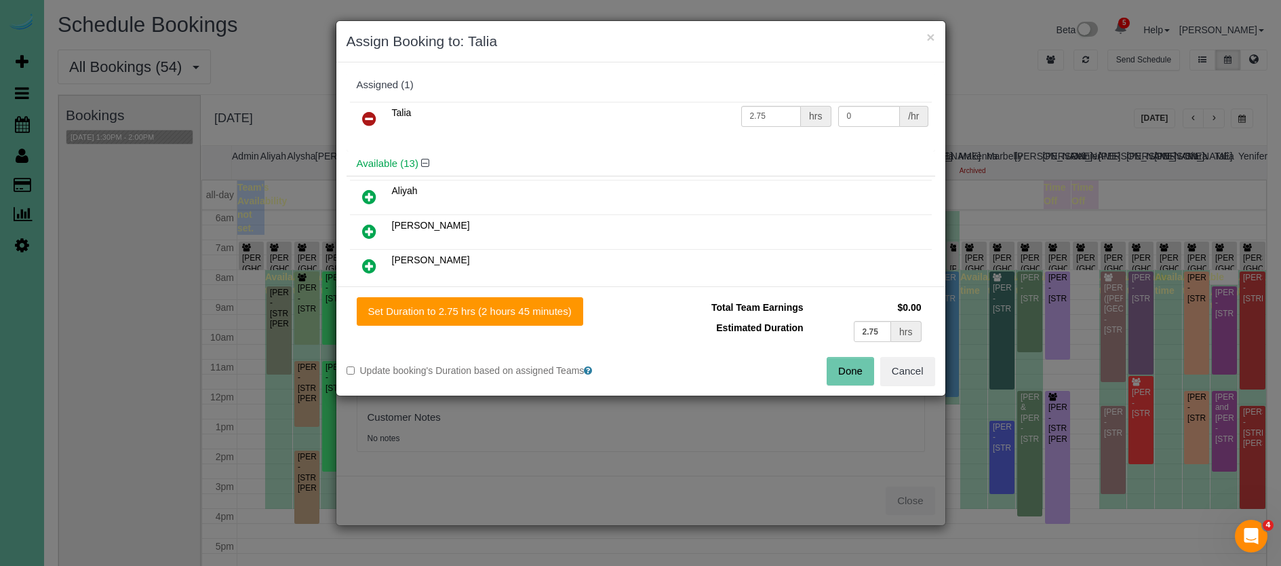
click at [366, 112] on icon at bounding box center [369, 119] width 14 height 16
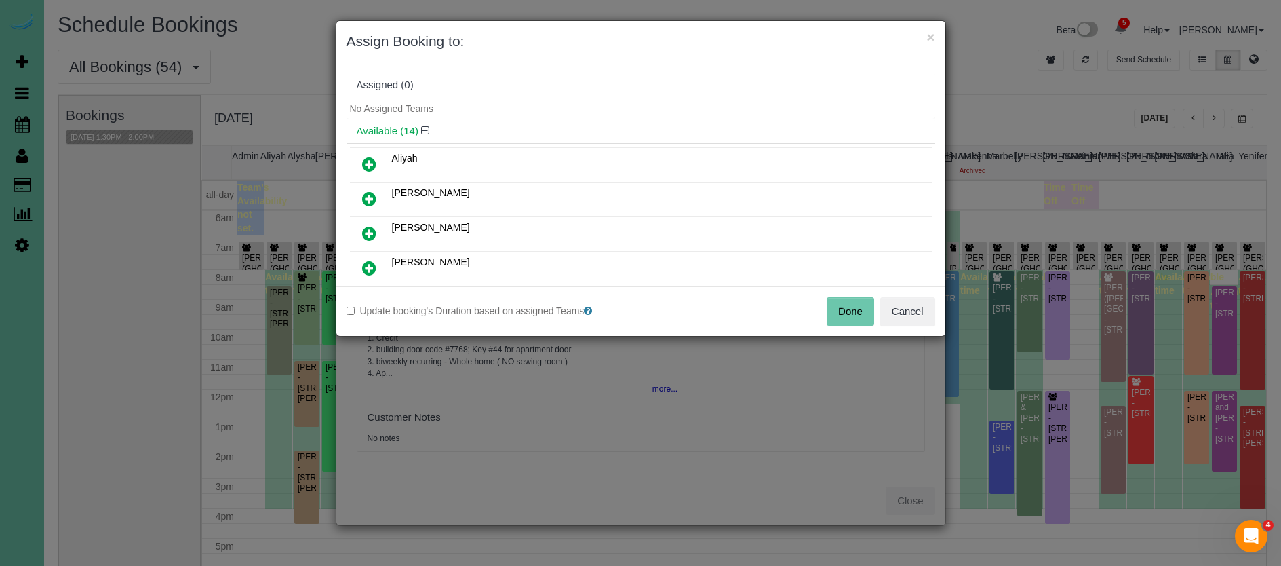
click at [857, 313] on button "Done" at bounding box center [850, 311] width 47 height 28
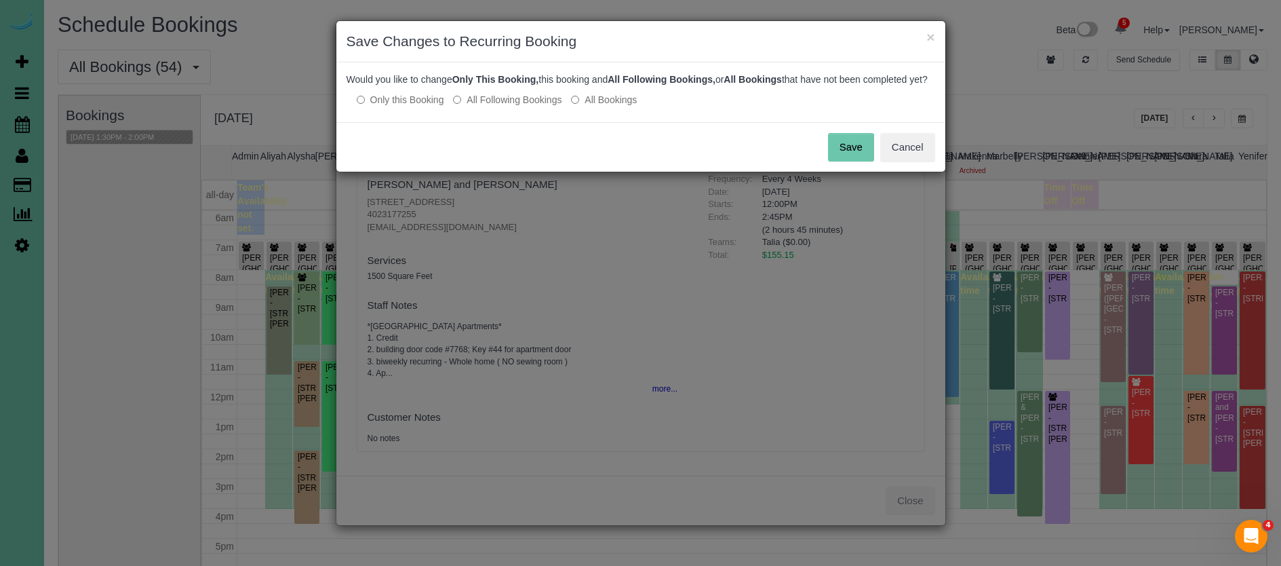
click at [537, 106] on label "All Following Bookings" at bounding box center [507, 100] width 109 height 14
click at [843, 161] on button "Save" at bounding box center [851, 147] width 46 height 28
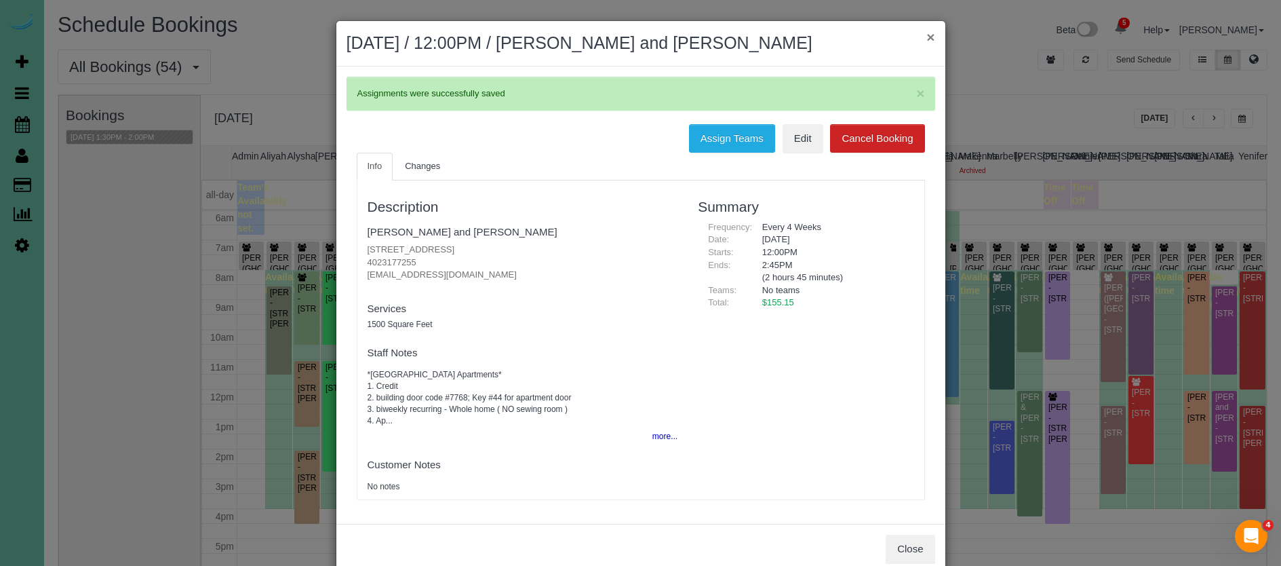
click at [931, 37] on button "×" at bounding box center [931, 37] width 8 height 14
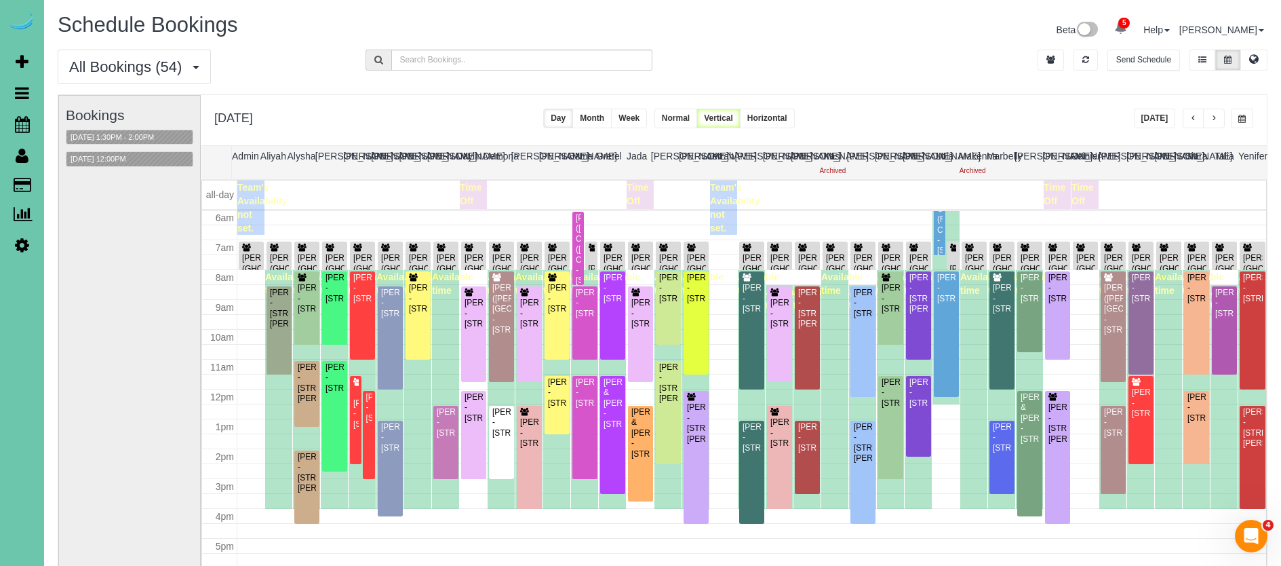
click at [1161, 121] on button "[DATE]" at bounding box center [1155, 119] width 42 height 20
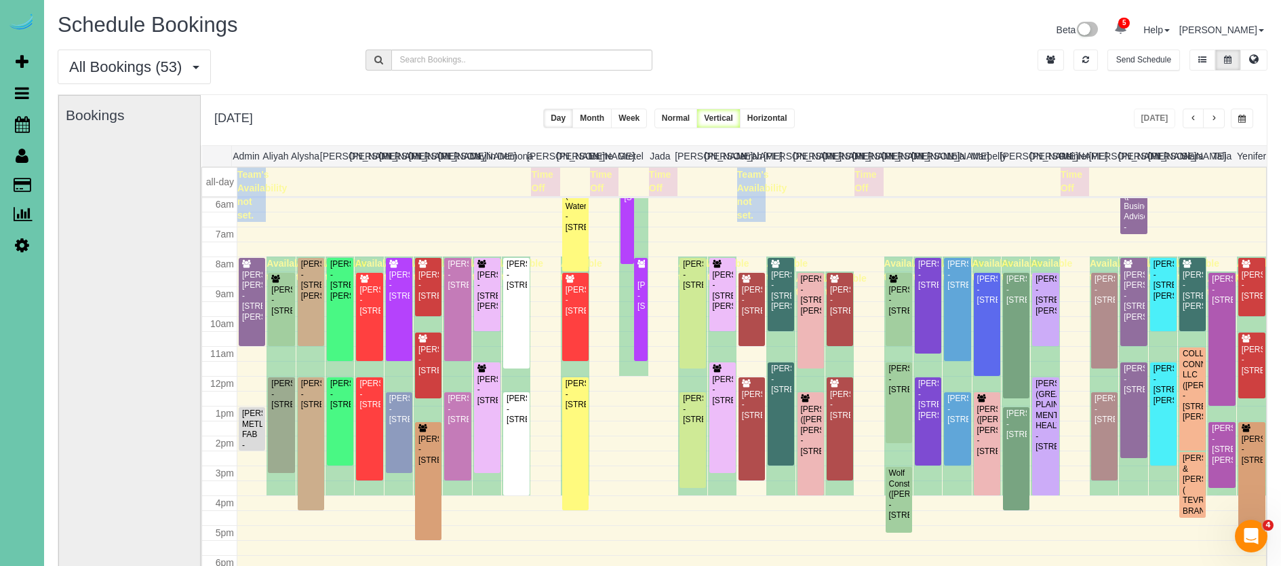
click at [1189, 124] on button "button" at bounding box center [1194, 119] width 22 height 20
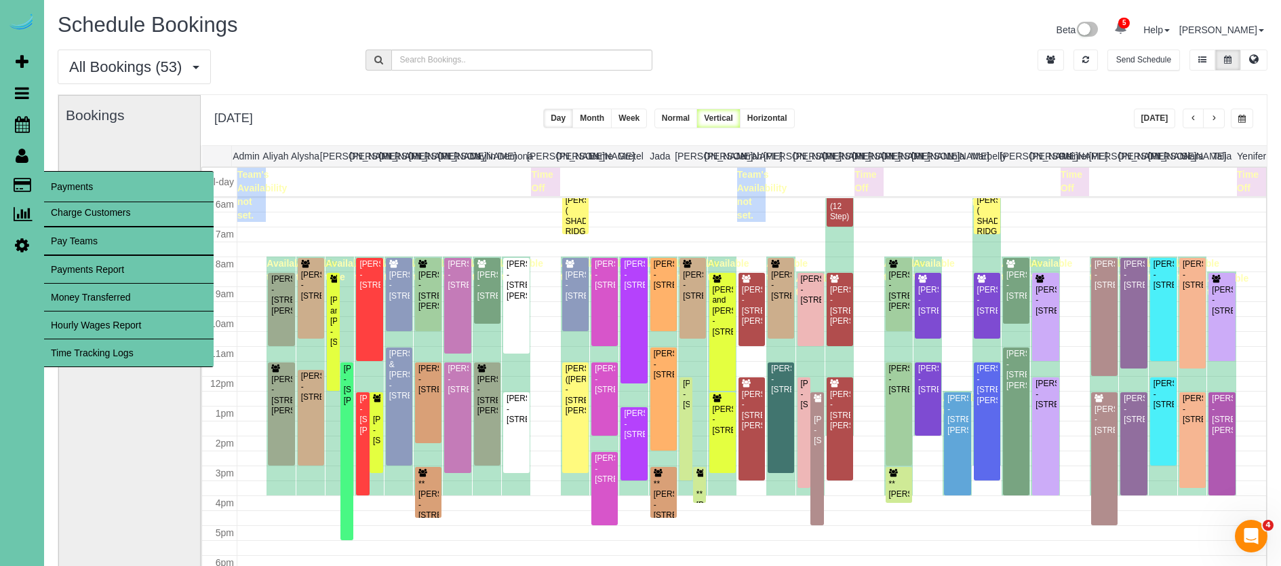
click at [109, 216] on link "Charge Customers" at bounding box center [129, 212] width 170 height 27
select select
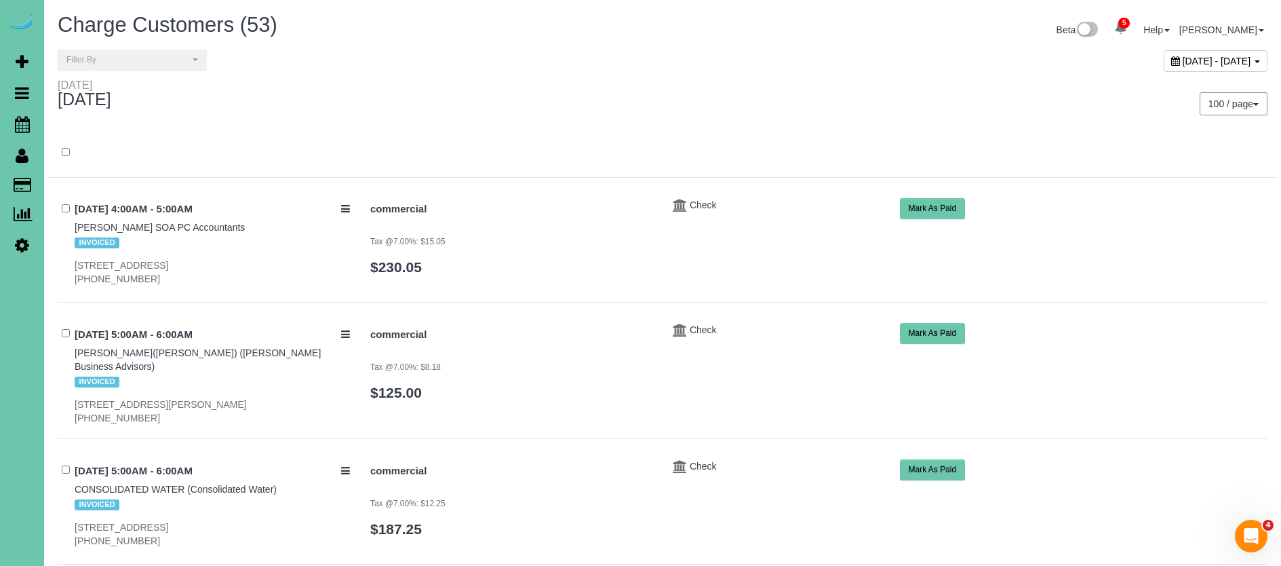
click at [1164, 71] on div "[DATE] - [DATE]" at bounding box center [1216, 61] width 104 height 22
type input "**********"
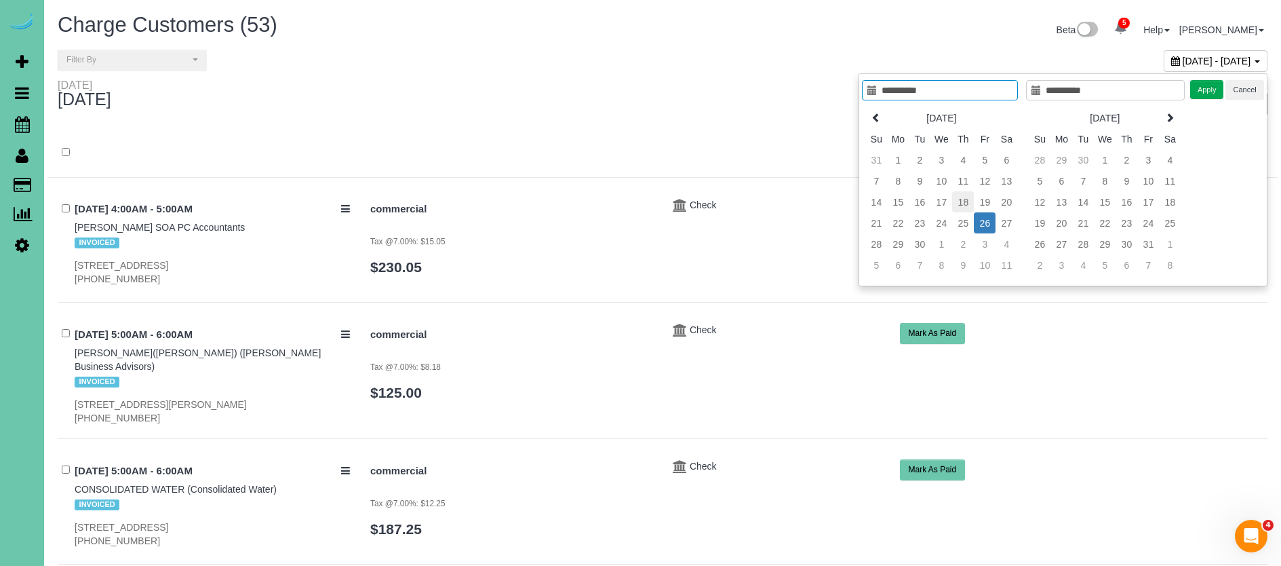
type input "**********"
click at [965, 229] on td "25" at bounding box center [963, 222] width 22 height 21
type input "**********"
click at [965, 229] on td "25" at bounding box center [963, 222] width 22 height 21
type input "**********"
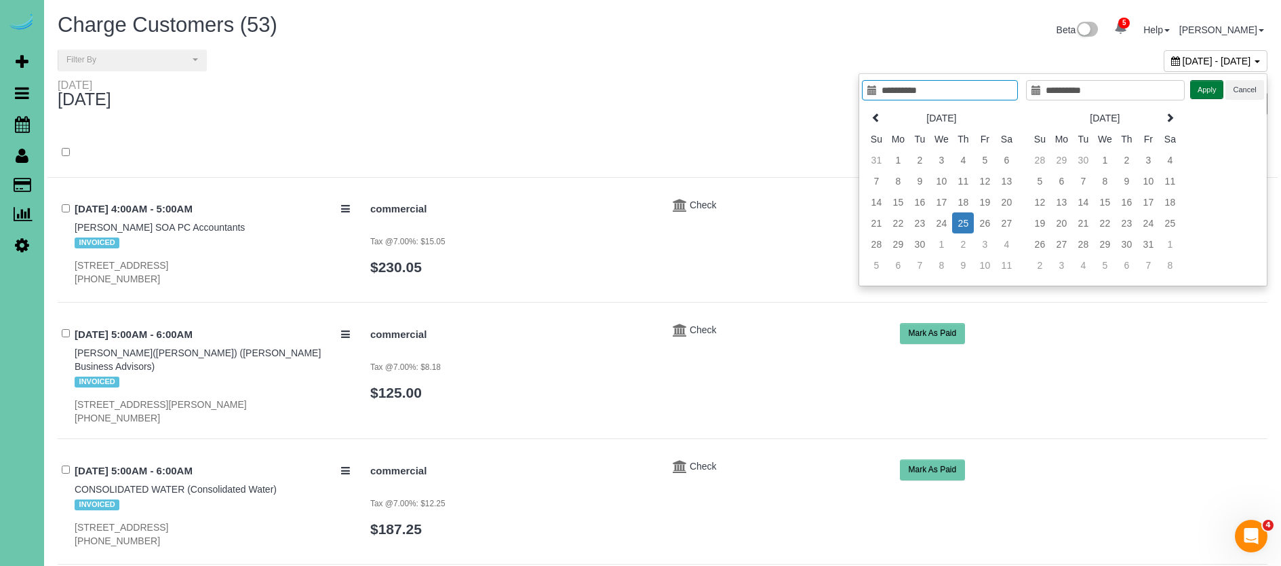
click at [1197, 91] on button "Apply" at bounding box center [1207, 90] width 34 height 20
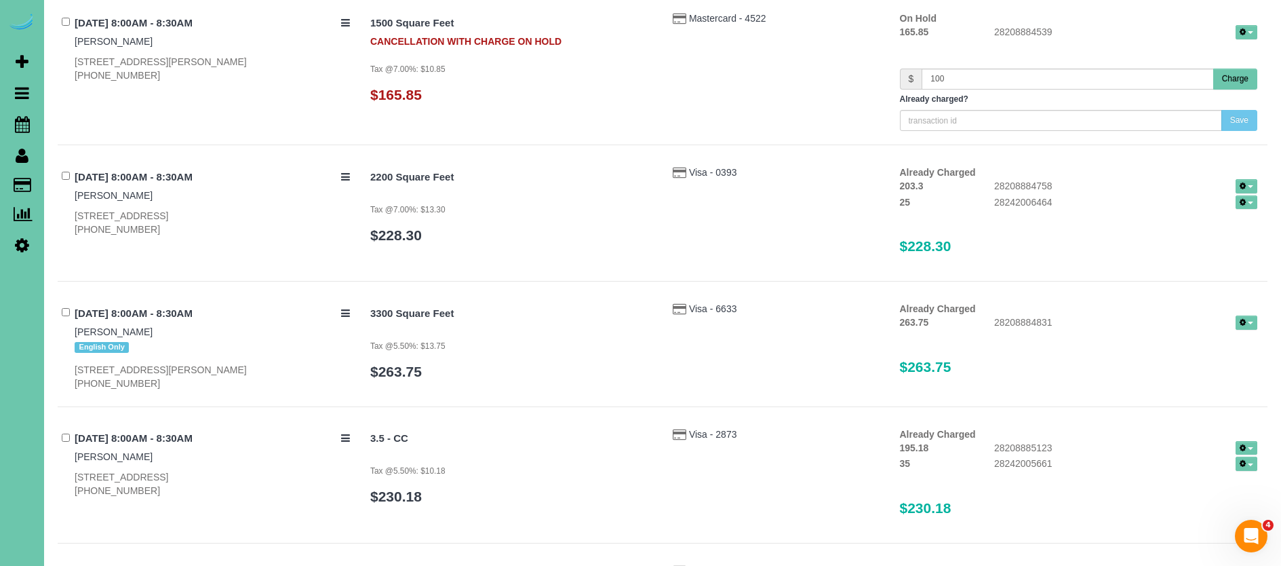
scroll to position [535, 0]
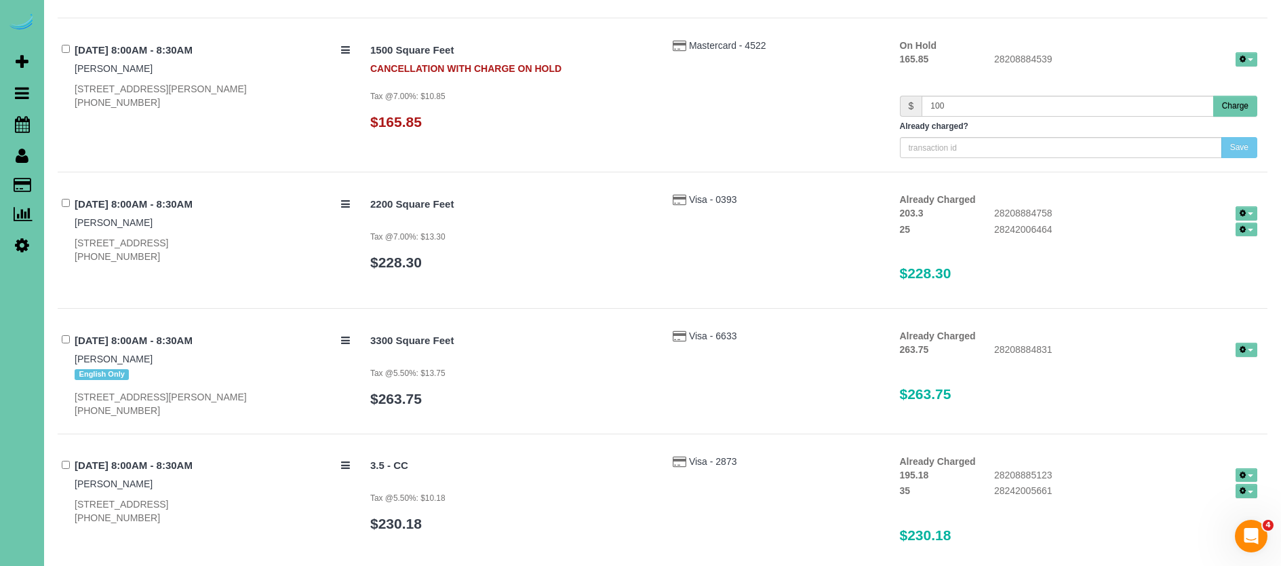
click at [1225, 102] on button "Charge" at bounding box center [1236, 106] width 44 height 21
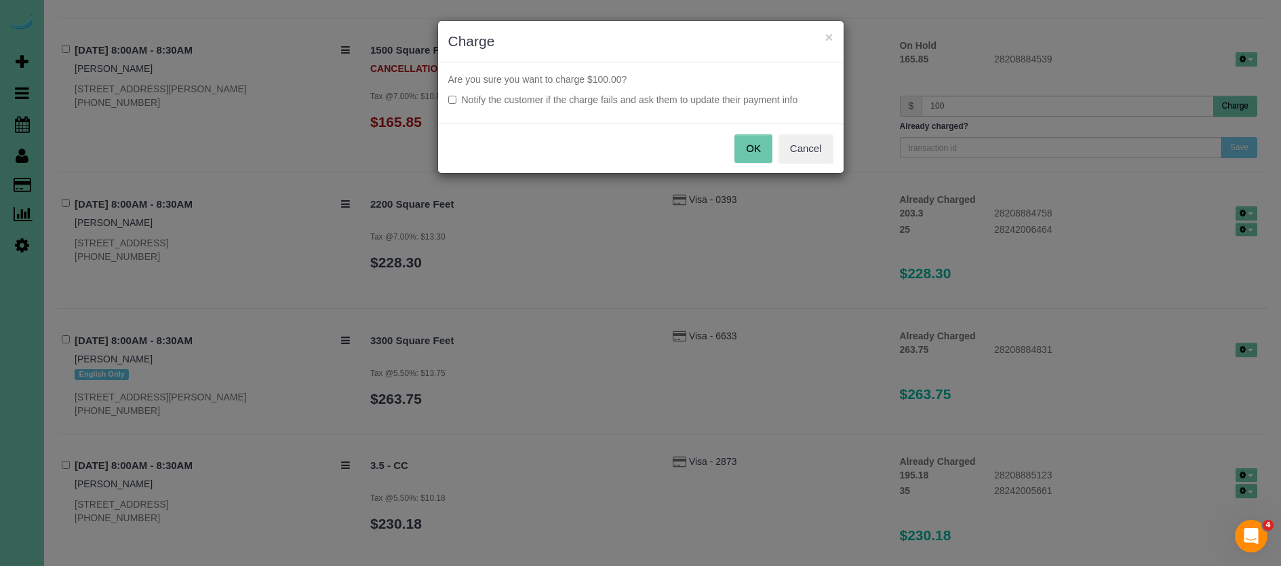
click at [752, 149] on button "OK" at bounding box center [754, 148] width 38 height 28
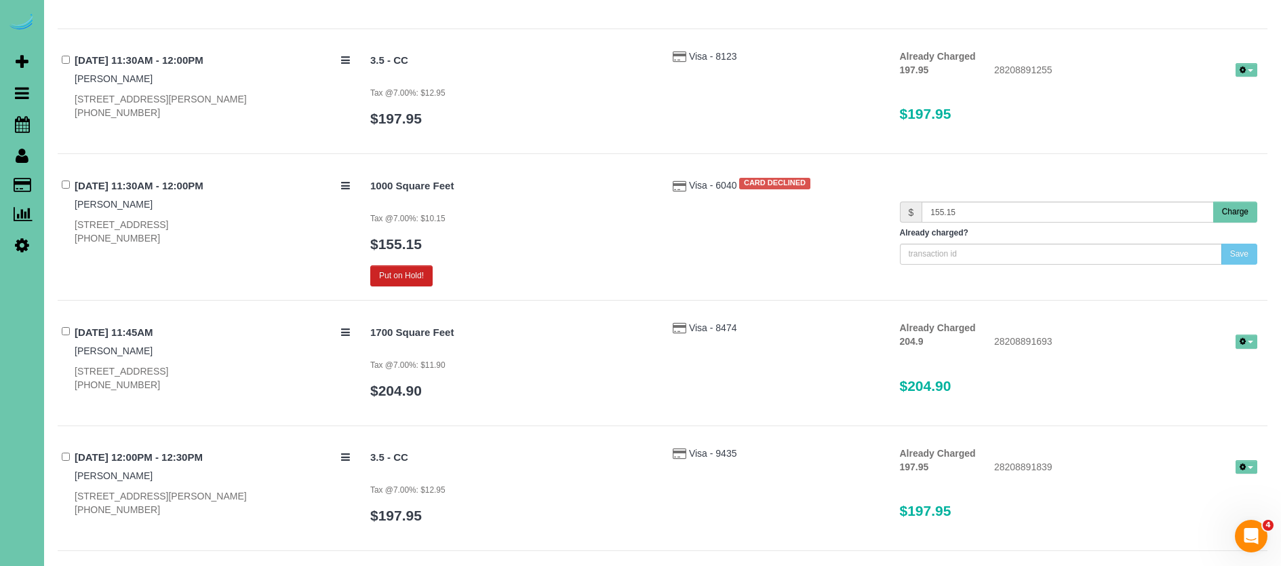
scroll to position [4424, 0]
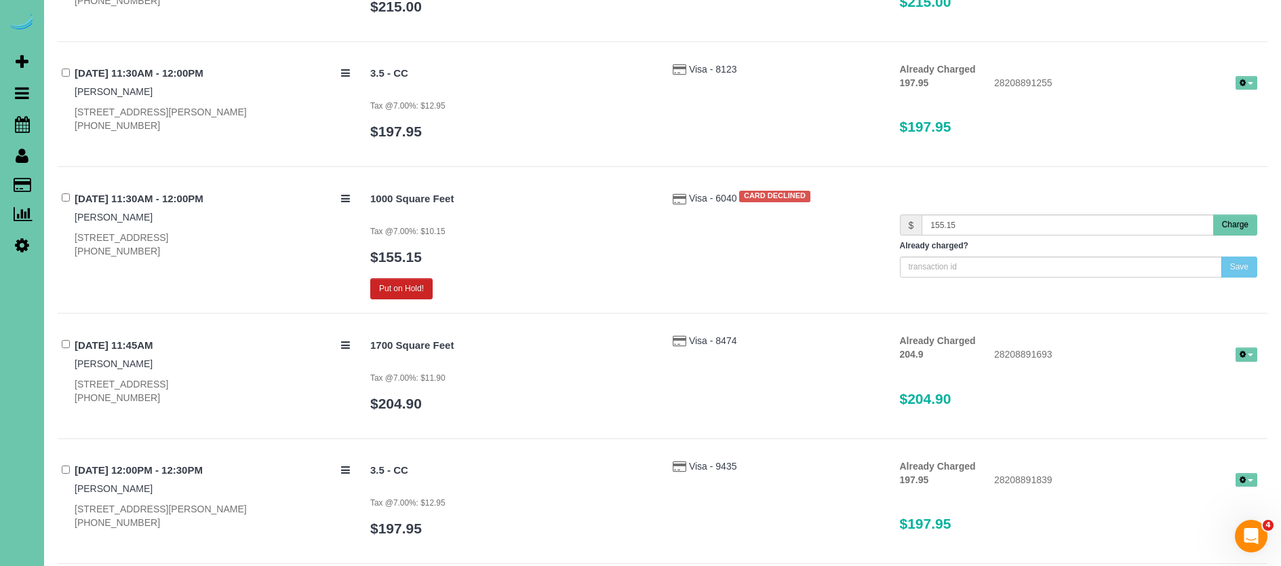
click at [1245, 214] on button "Charge" at bounding box center [1236, 224] width 44 height 21
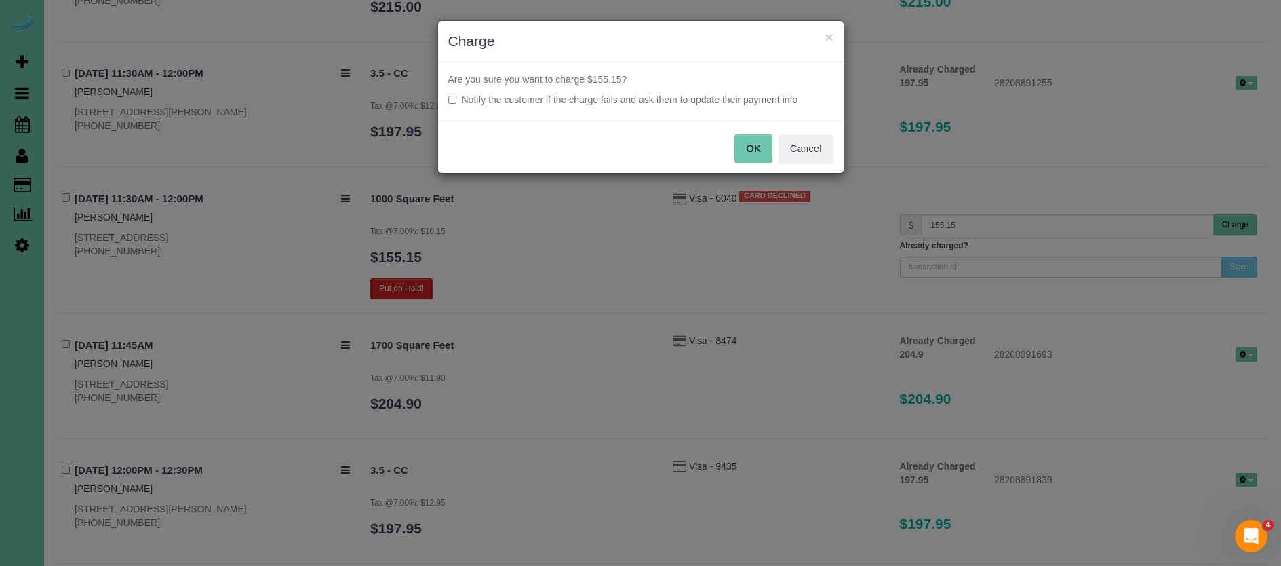
click at [684, 100] on label "Notify the customer if the charge fails and ask them to update their payment in…" at bounding box center [640, 100] width 385 height 14
click at [748, 145] on button "OK" at bounding box center [754, 148] width 38 height 28
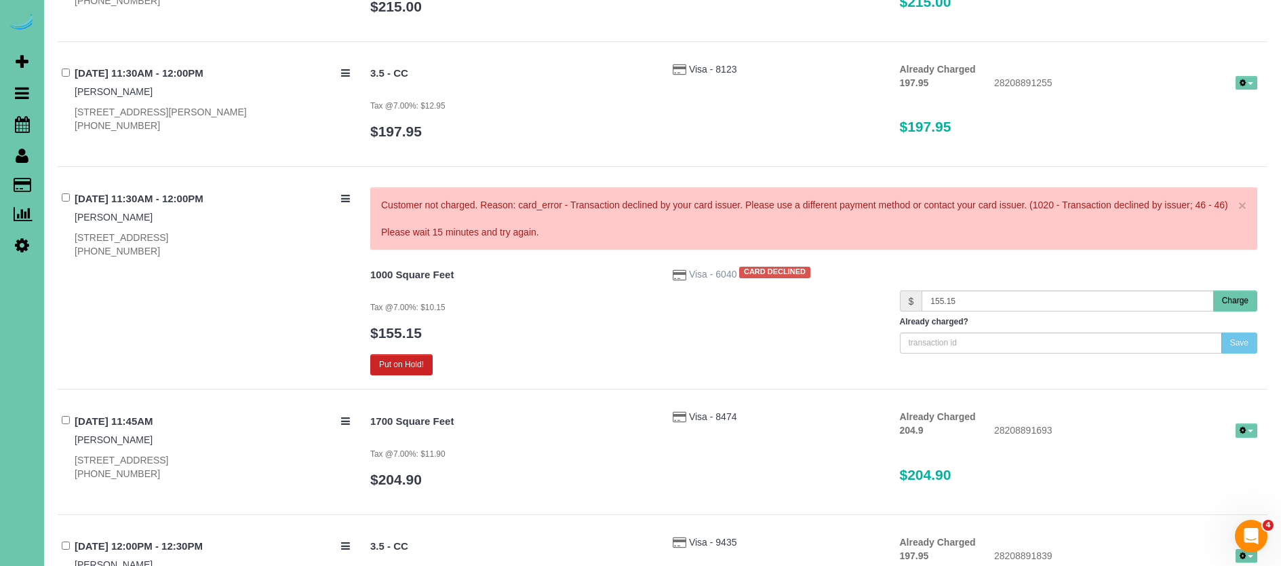
click at [699, 269] on span "Visa - 6040" at bounding box center [714, 274] width 50 height 11
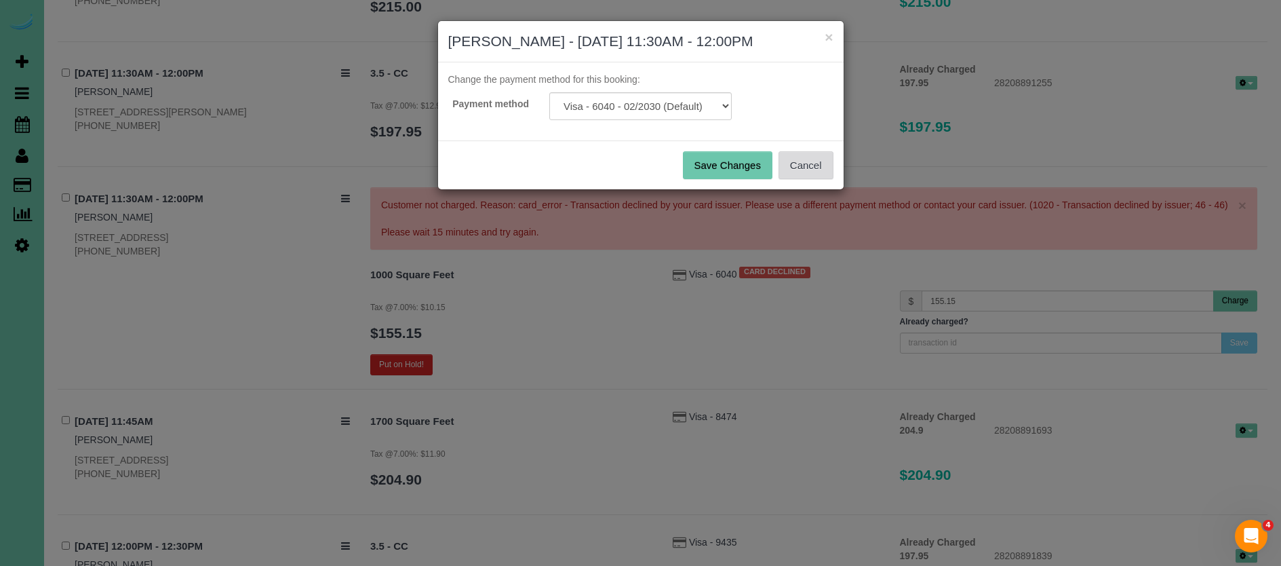
click at [807, 153] on button "Cancel" at bounding box center [806, 165] width 55 height 28
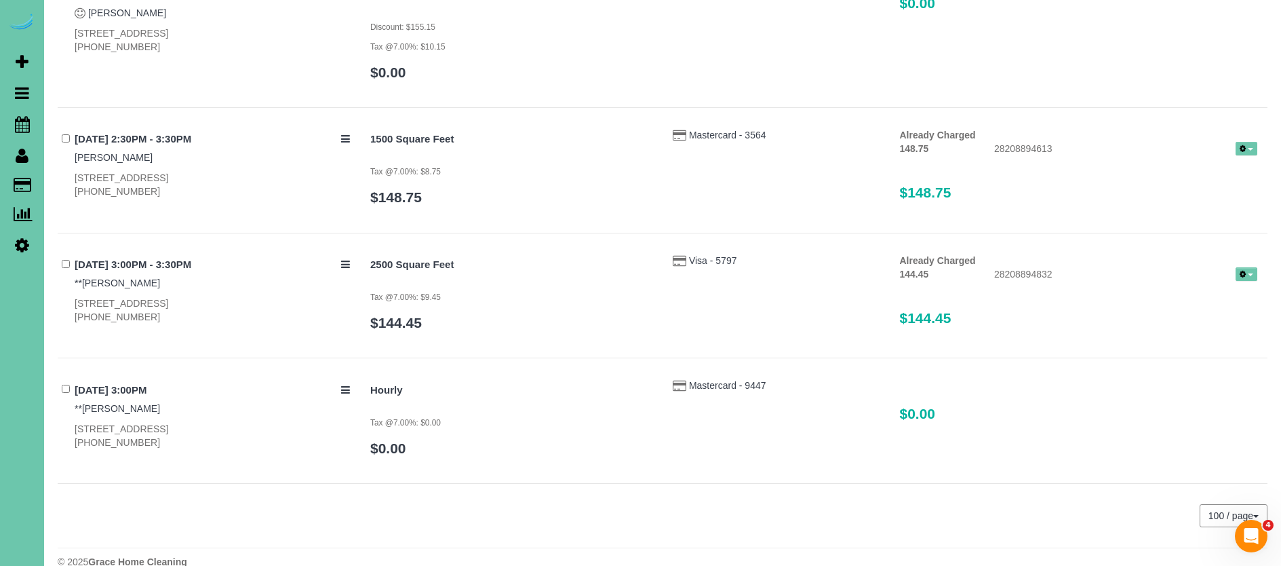
scroll to position [6600, 0]
drag, startPoint x: 454, startPoint y: 74, endPoint x: 189, endPoint y: 79, distance: 264.6
click at [452, 75] on div "[DATE] 1:00PM - 2:00PM [PERSON_NAME] [STREET_ADDRESS] [PHONE_NUMBER] 2.5 Hour C…" at bounding box center [663, 46] width 1210 height 124
click at [26, 134] on link "Scheduler" at bounding box center [22, 124] width 44 height 31
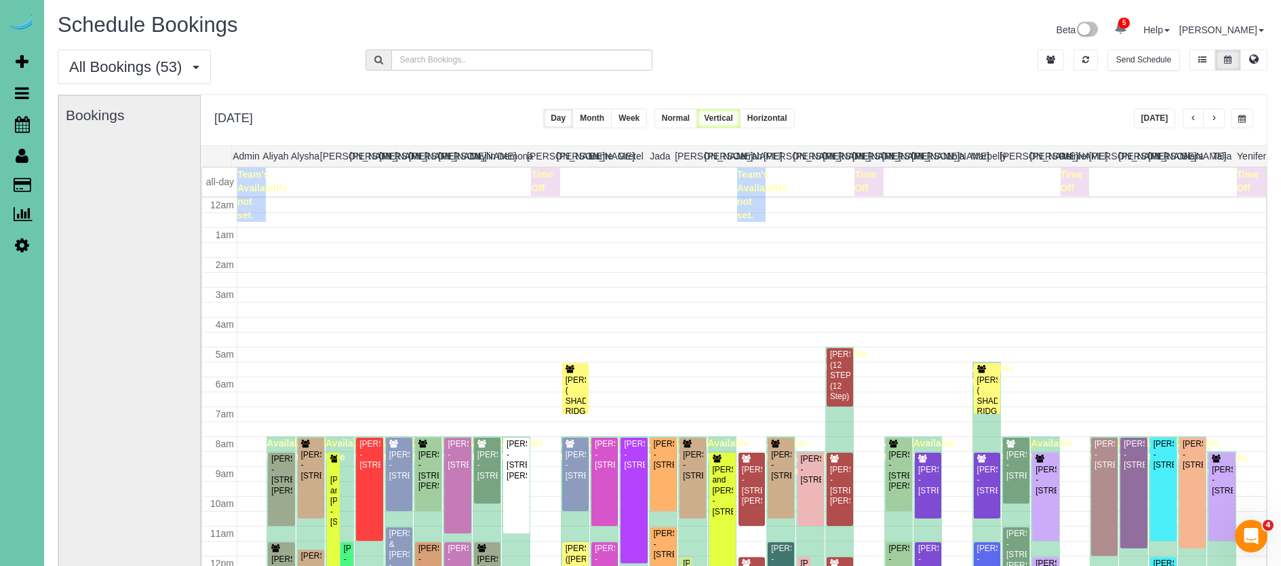
scroll to position [180, 0]
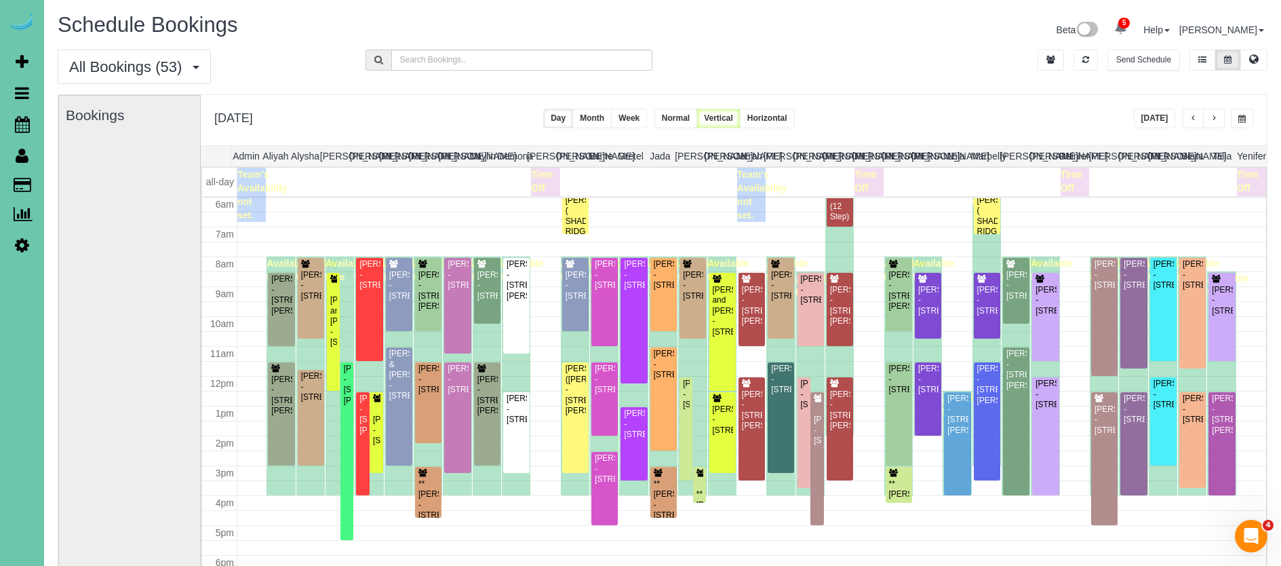
click at [1243, 113] on button "button" at bounding box center [1242, 119] width 22 height 20
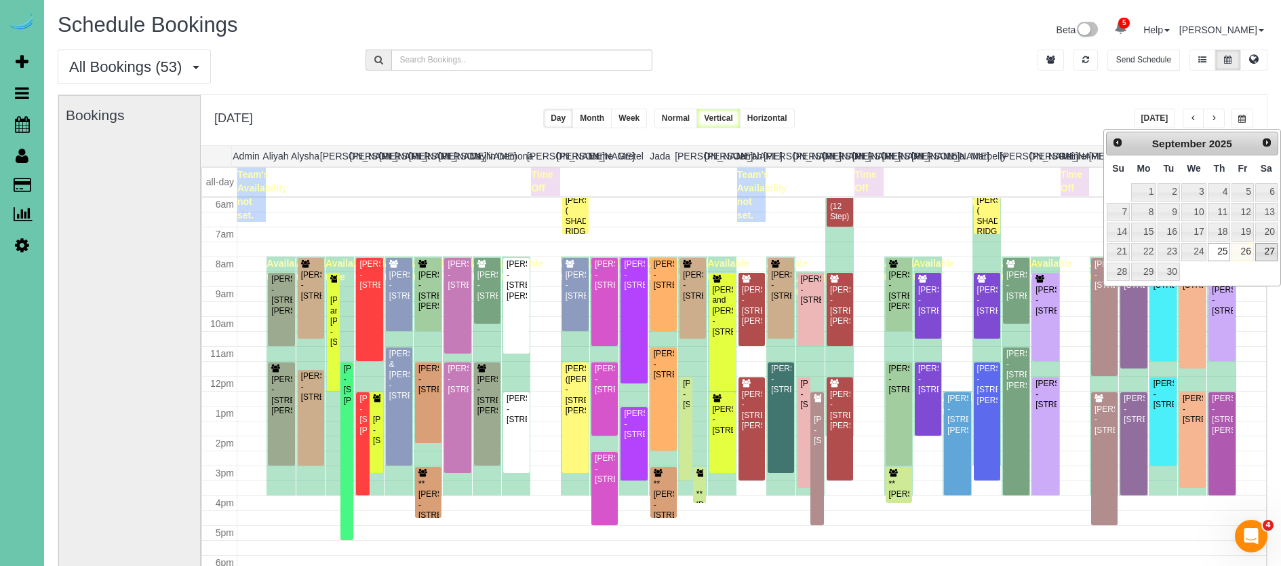
click at [1271, 249] on link "27" at bounding box center [1267, 252] width 22 height 18
type input "**********"
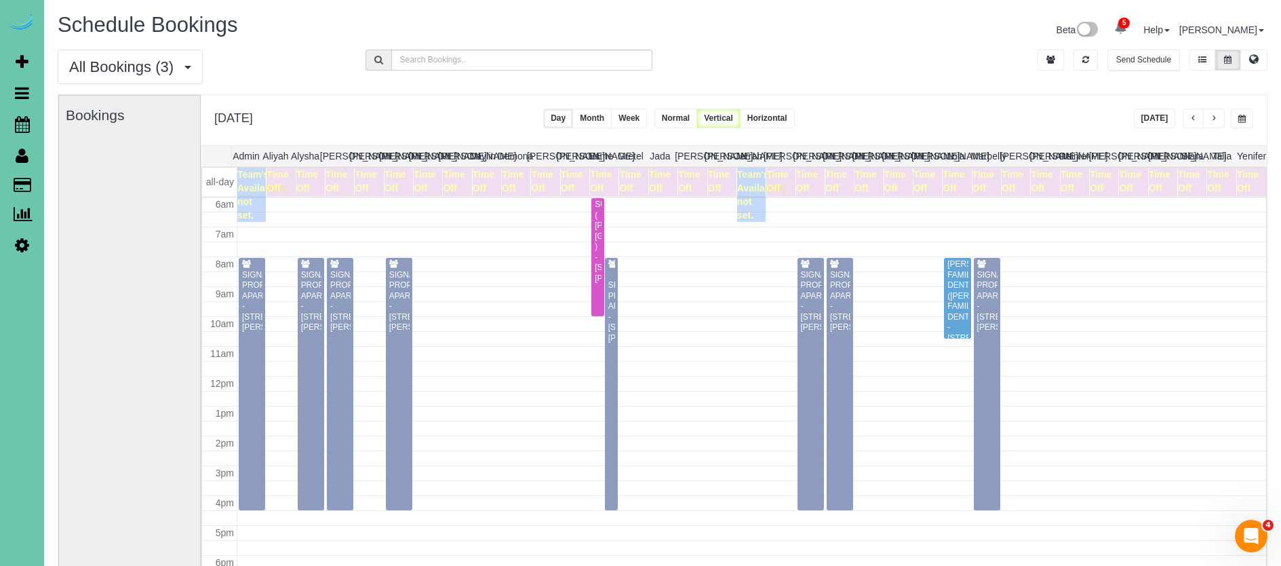
click at [1155, 121] on button "[DATE]" at bounding box center [1155, 119] width 42 height 20
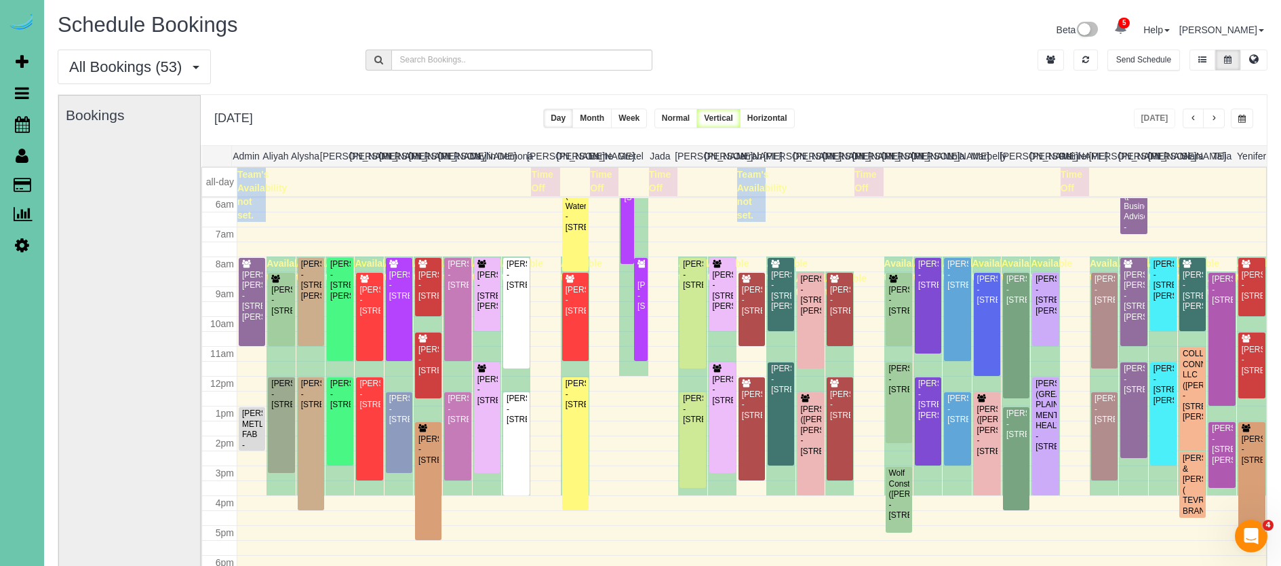
click at [543, 86] on div "All Bookings (53) All Bookings Unassigned Bookings Recurring Bookings New Custo…" at bounding box center [662, 72] width 1230 height 45
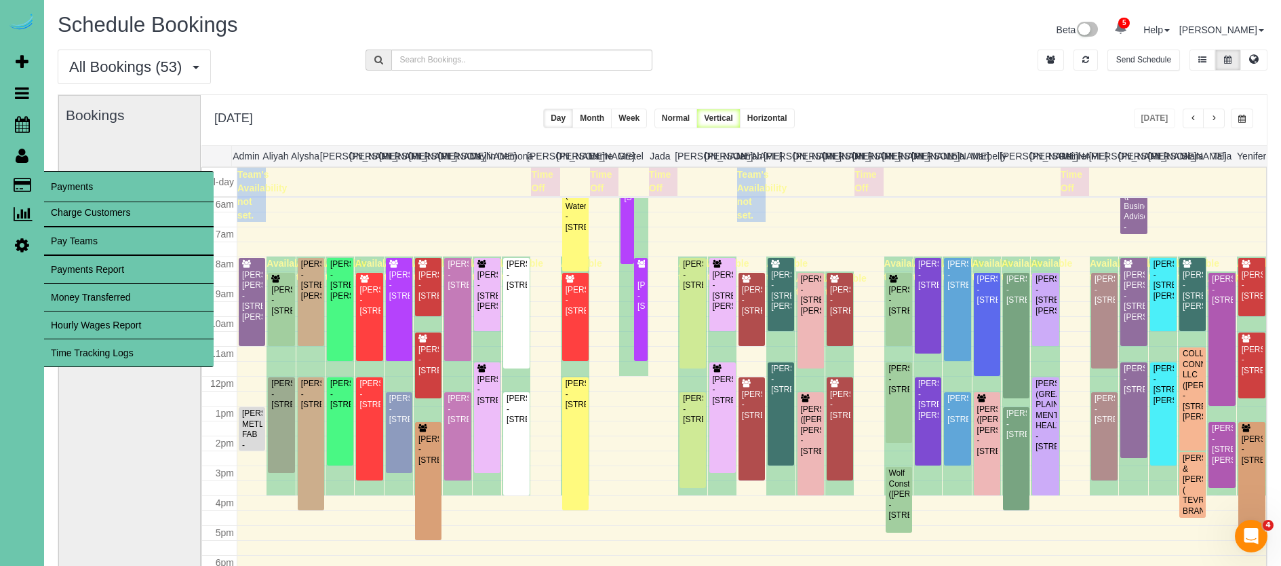
click at [143, 347] on link "Time Tracking Logs" at bounding box center [129, 352] width 170 height 27
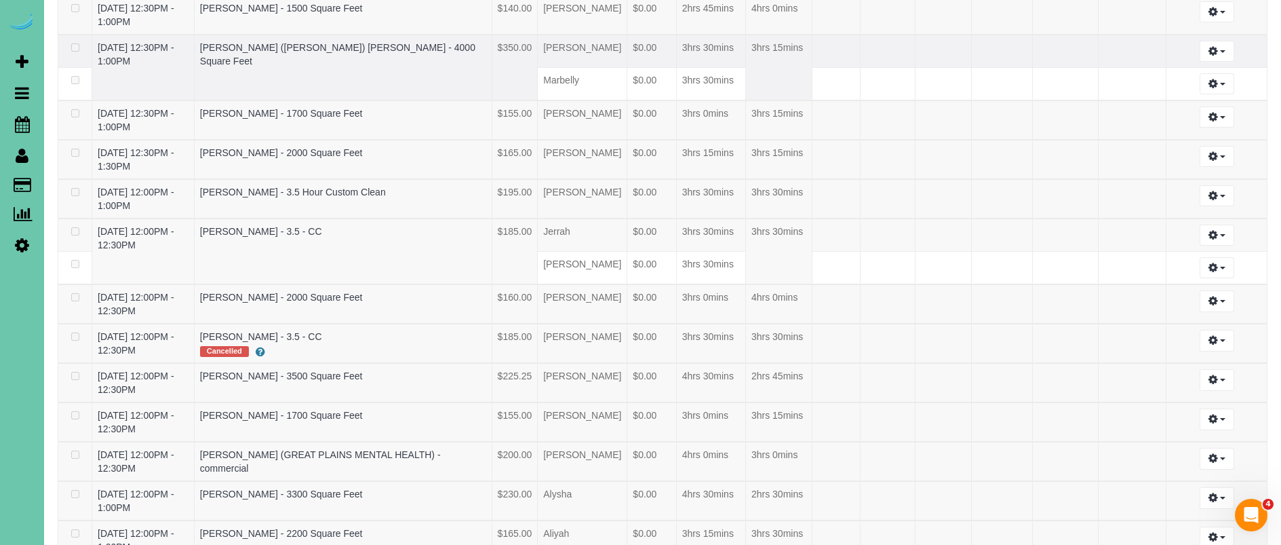
scroll to position [1747, 0]
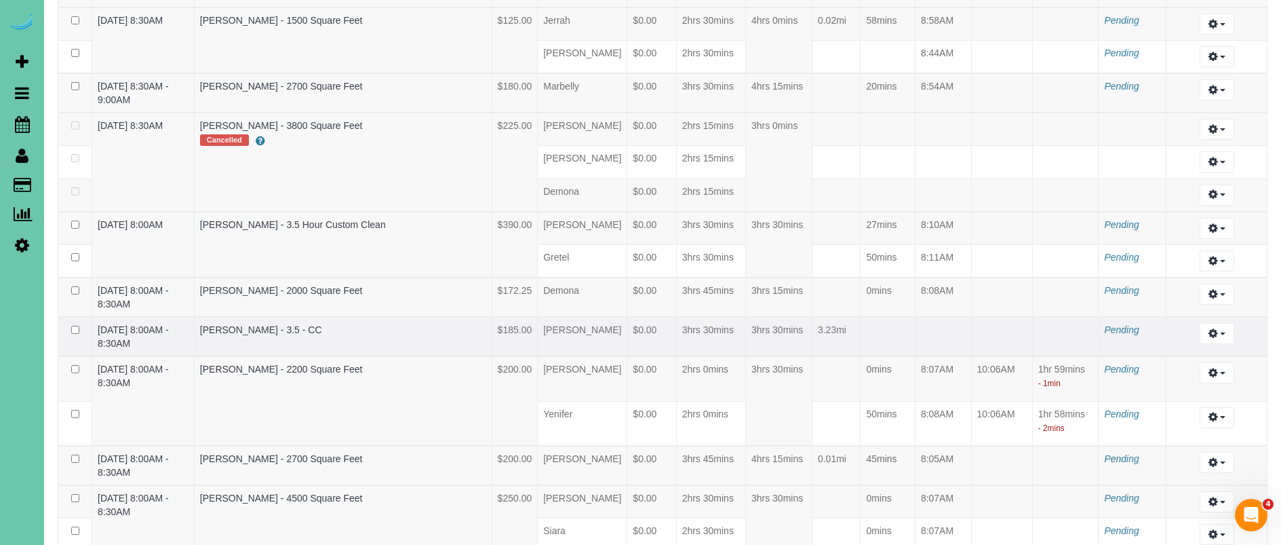
click at [629, 317] on td "$0.00" at bounding box center [651, 336] width 49 height 39
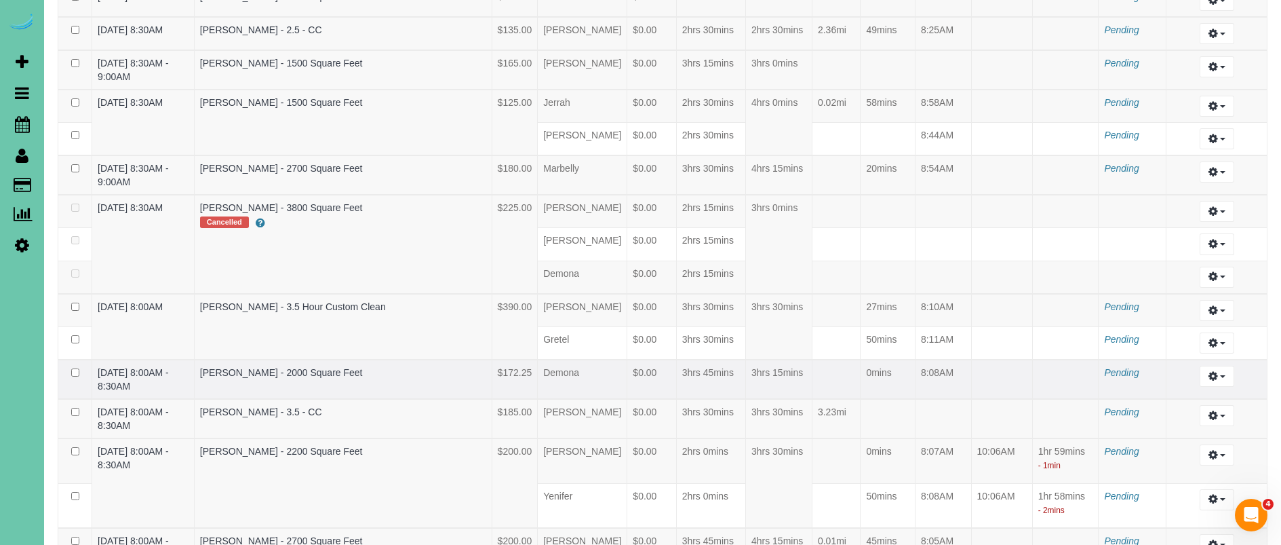
scroll to position [1663, 0]
